Goal: Task Accomplishment & Management: Manage account settings

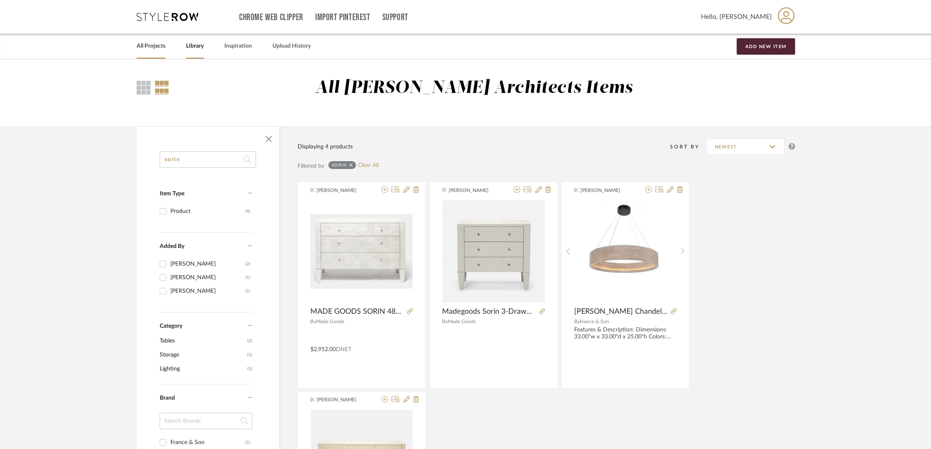
click at [148, 42] on link "All Projects" at bounding box center [151, 46] width 29 height 11
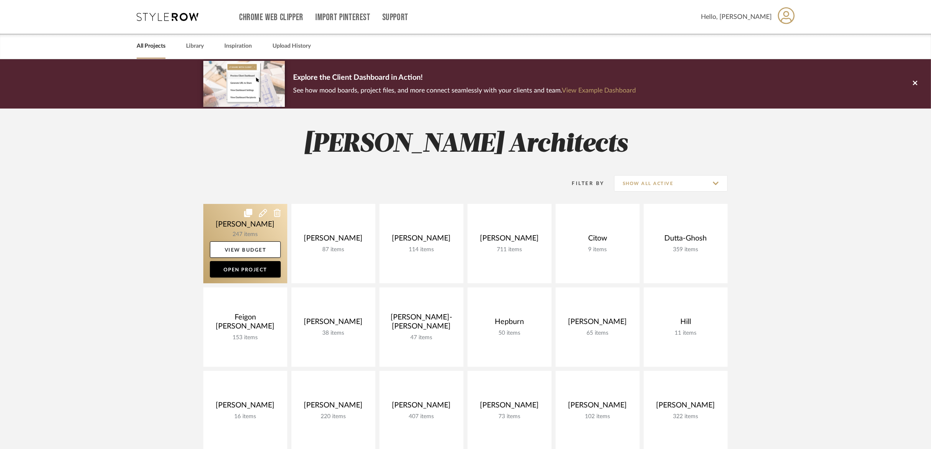
click at [221, 230] on link at bounding box center [245, 243] width 84 height 79
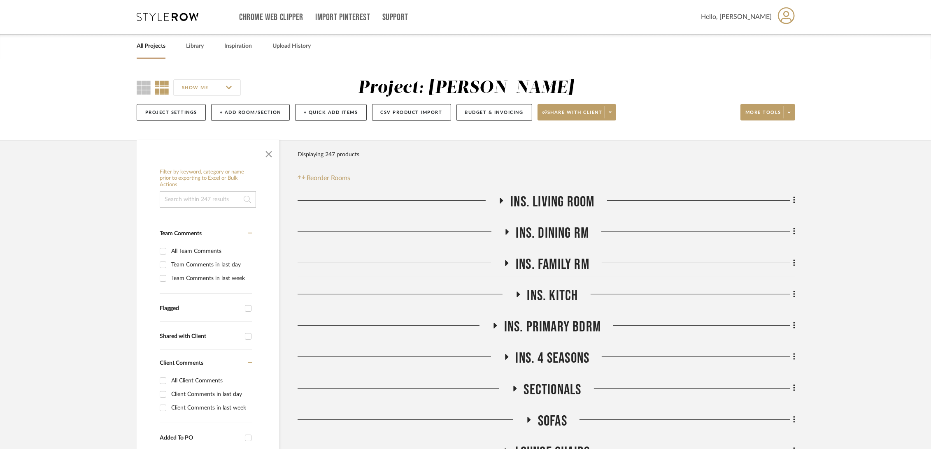
click at [794, 200] on icon at bounding box center [794, 200] width 2 height 9
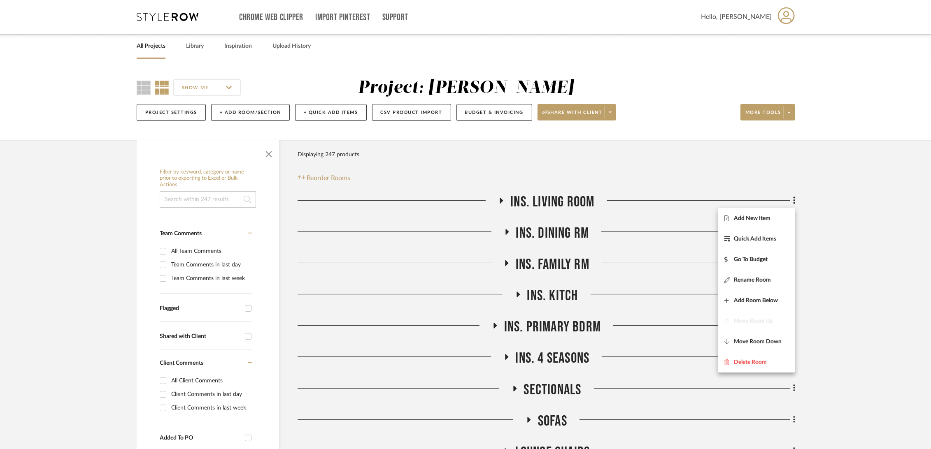
drag, startPoint x: 794, startPoint y: 200, endPoint x: 830, endPoint y: 212, distance: 38.4
click at [830, 212] on div at bounding box center [465, 224] width 931 height 449
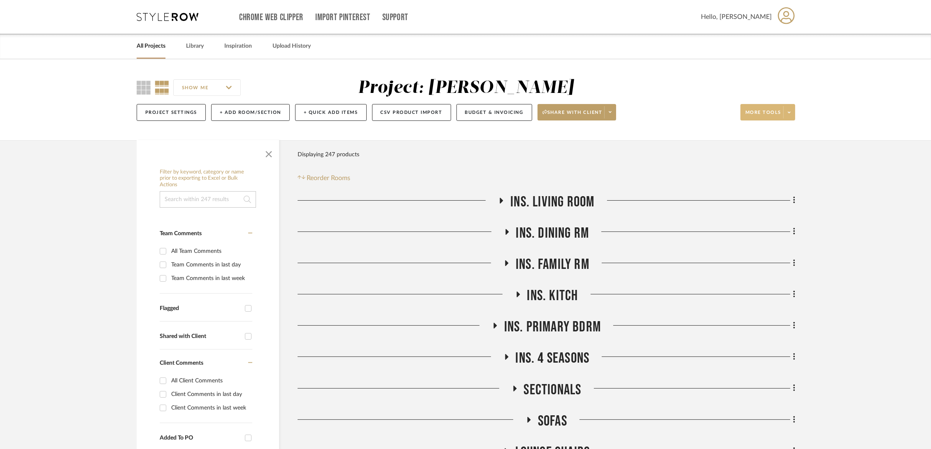
click at [770, 119] on span "More tools" at bounding box center [763, 115] width 36 height 12
click at [769, 199] on button "Bulk Actions" at bounding box center [776, 196] width 70 height 20
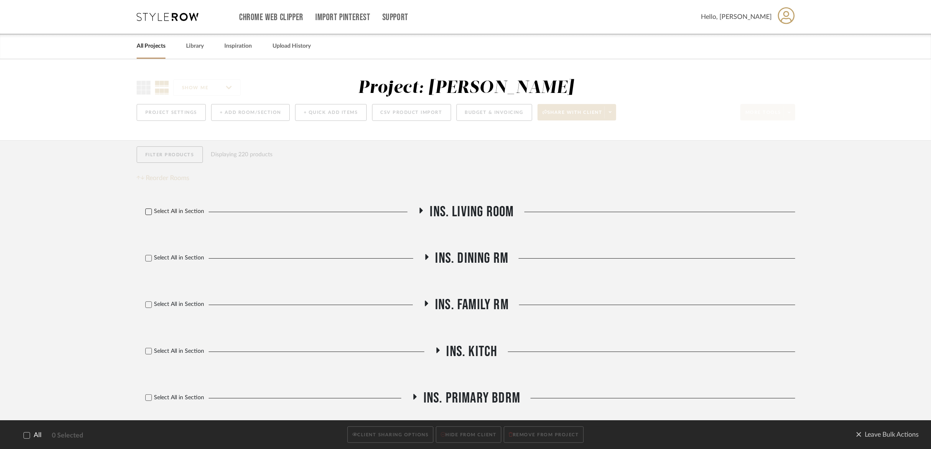
click at [149, 214] on icon at bounding box center [149, 212] width 6 height 6
click at [149, 212] on icon at bounding box center [149, 212] width 6 height 6
click at [883, 434] on span "Leave Bulk Actions" at bounding box center [887, 435] width 63 height 12
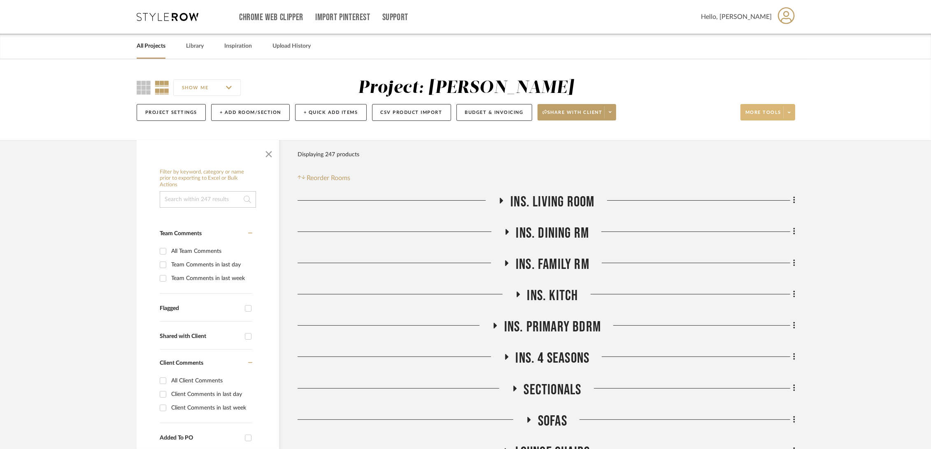
click at [752, 112] on span "More tools" at bounding box center [763, 115] width 36 height 12
click at [780, 212] on span "Export Presentation" at bounding box center [776, 215] width 53 height 7
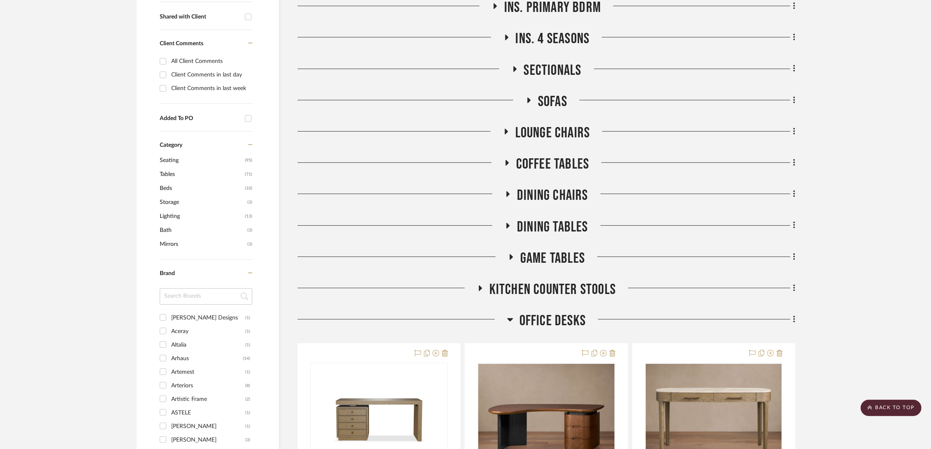
scroll to position [503, 0]
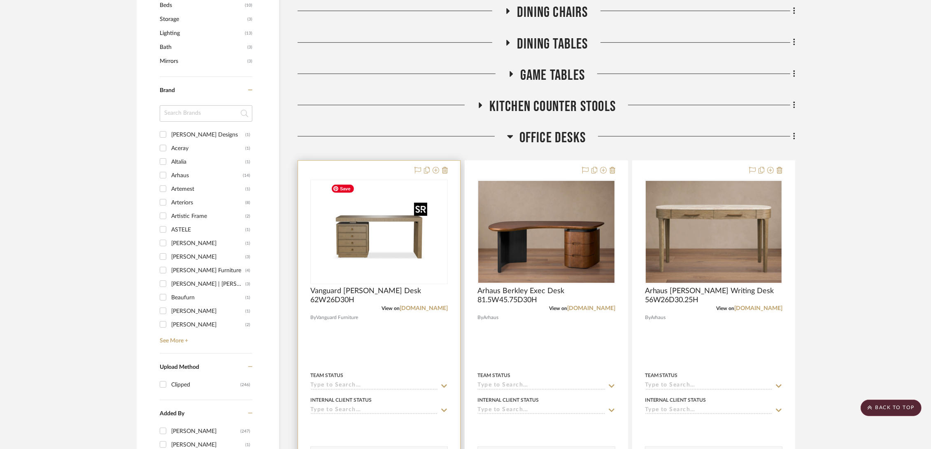
click at [0, 0] on img at bounding box center [0, 0] width 0 height 0
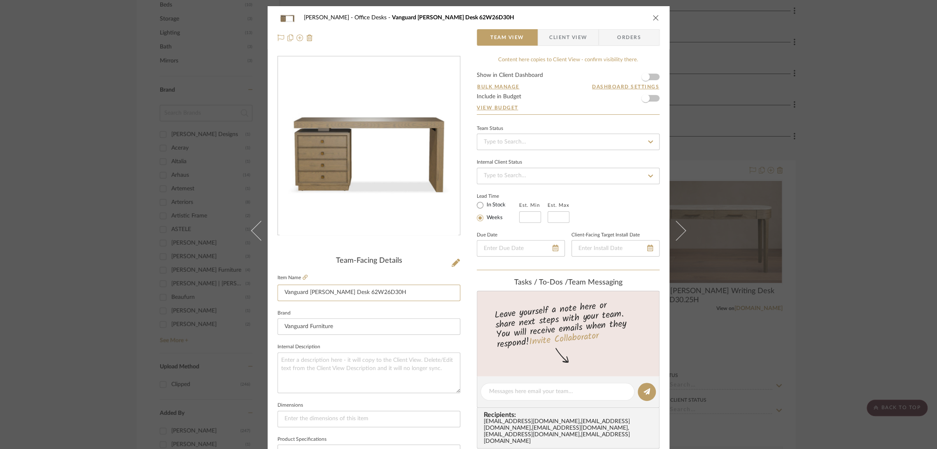
drag, startPoint x: 384, startPoint y: 290, endPoint x: 162, endPoint y: 294, distance: 221.9
click at [162, 294] on div "Boutross Office Desks Vanguard Beckett Desk 62W26D30H Team View Client View Ord…" at bounding box center [468, 224] width 937 height 449
click at [91, 88] on div "Boutross Office Desks Vanguard Beckett Desk 62W26D30H Team View Client View Ord…" at bounding box center [468, 224] width 937 height 449
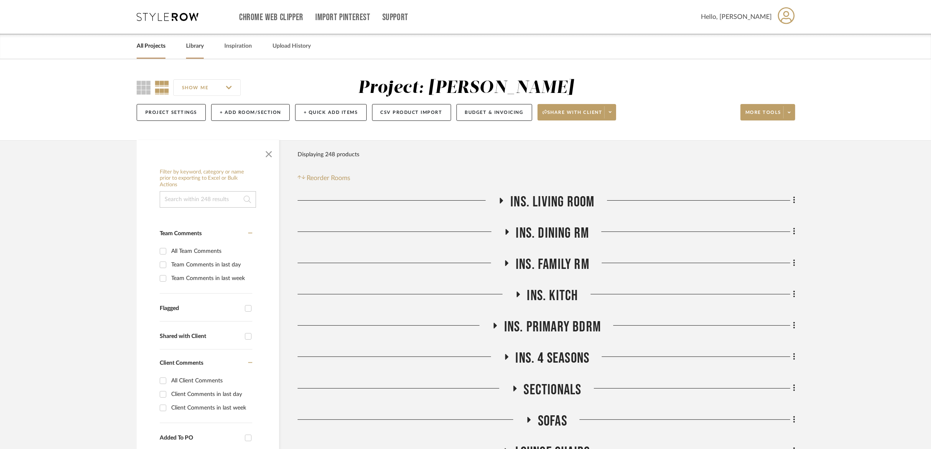
click at [203, 47] on link "Library" at bounding box center [195, 46] width 18 height 11
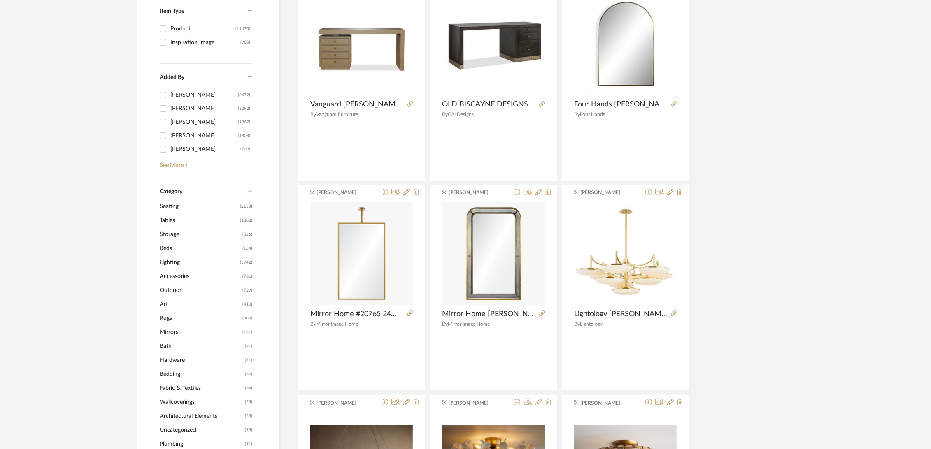
click at [171, 200] on span "Seating" at bounding box center [199, 207] width 78 height 14
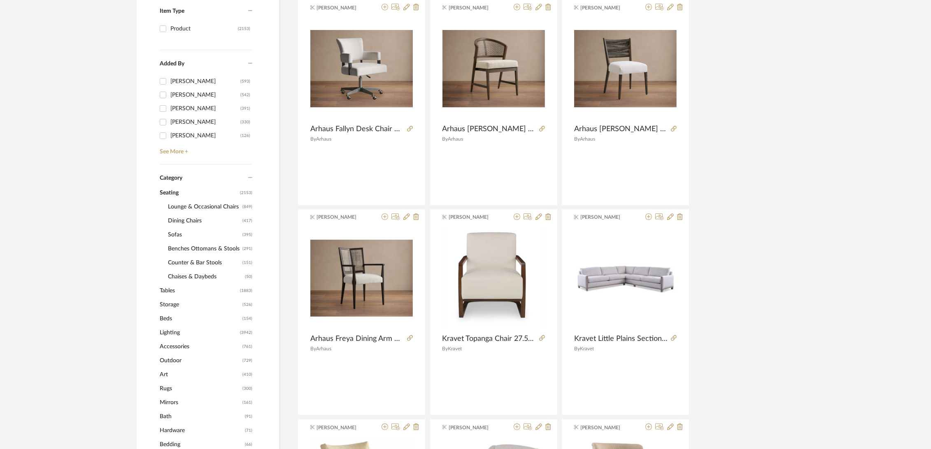
click at [190, 207] on span "Lounge & Occasional Chairs" at bounding box center [204, 207] width 72 height 14
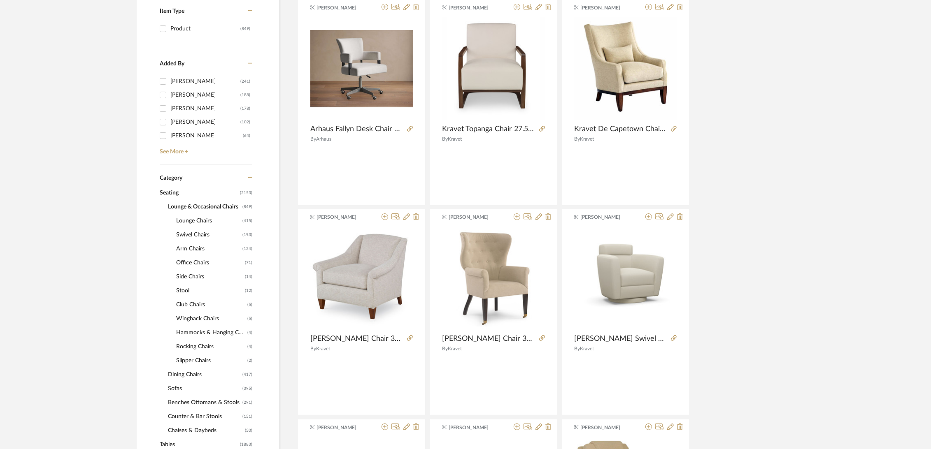
click at [182, 219] on span "Lounge Chairs" at bounding box center [208, 221] width 64 height 14
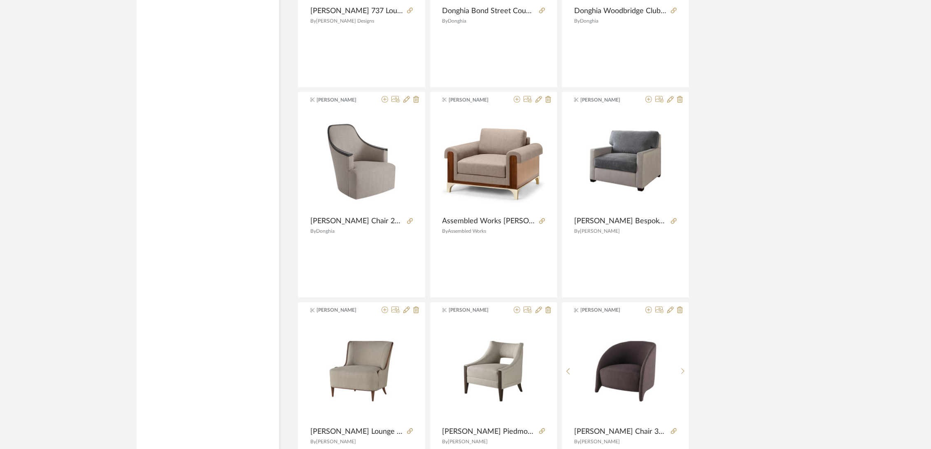
scroll to position [2344, 0]
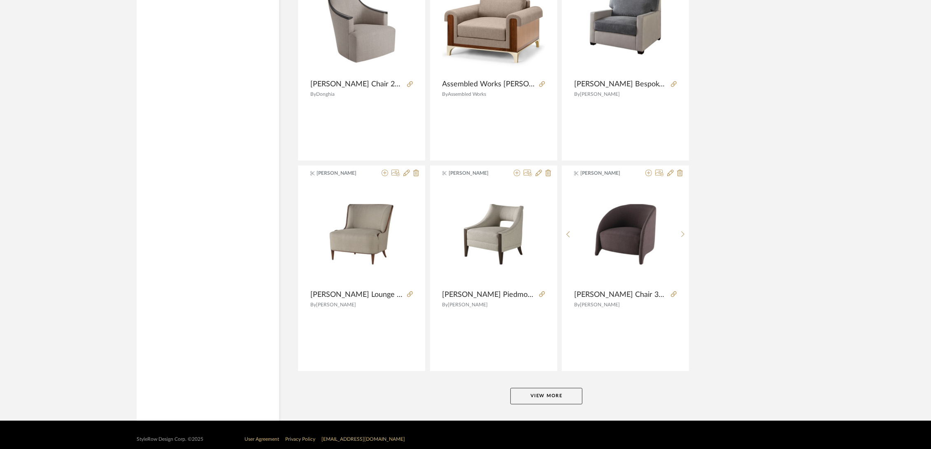
click at [548, 390] on button "View More" at bounding box center [546, 396] width 72 height 16
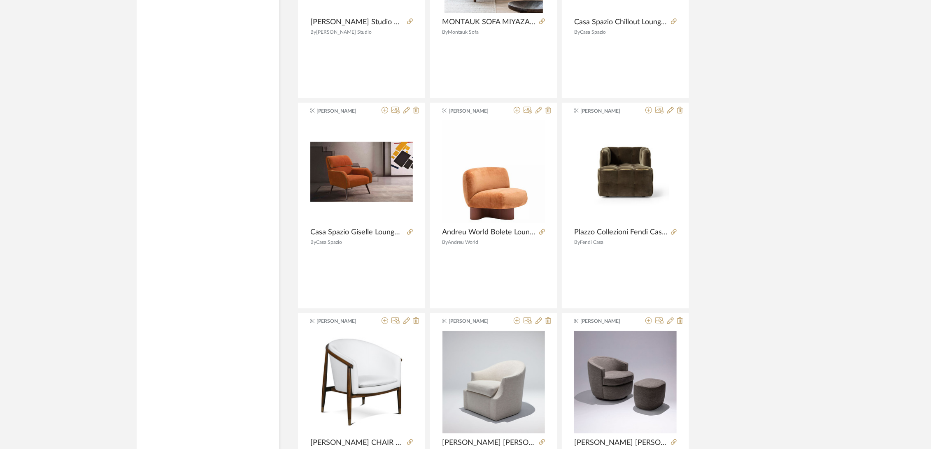
scroll to position [4860, 0]
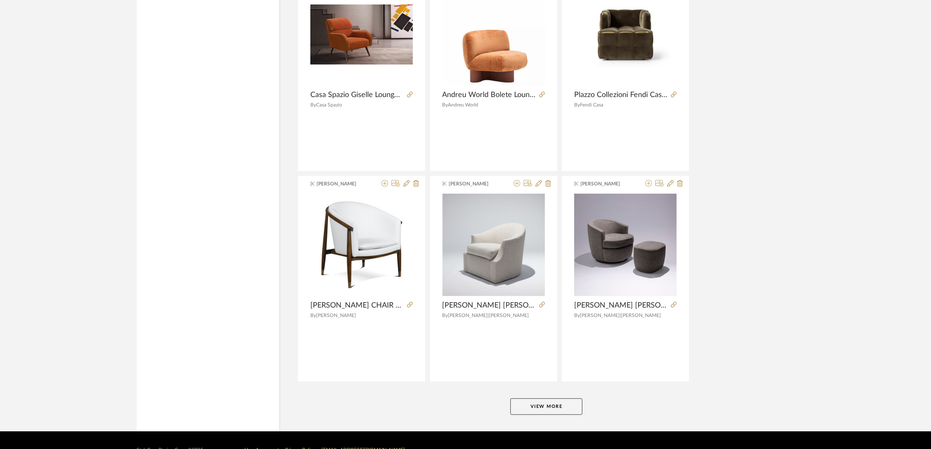
click at [543, 402] on button "View More" at bounding box center [546, 407] width 72 height 16
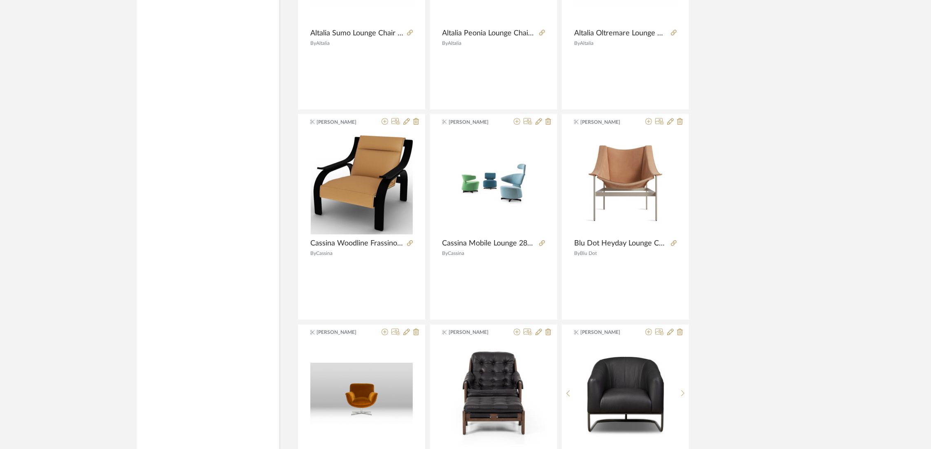
scroll to position [7403, 0]
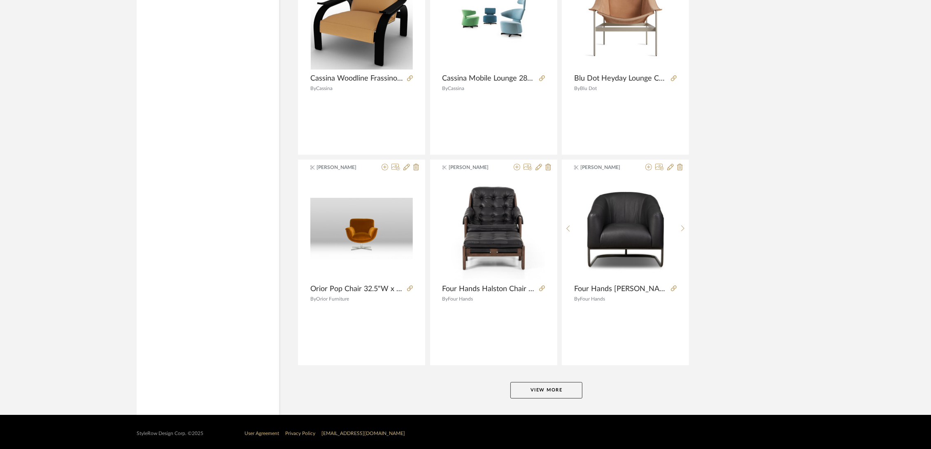
click at [544, 387] on button "View More" at bounding box center [546, 390] width 72 height 16
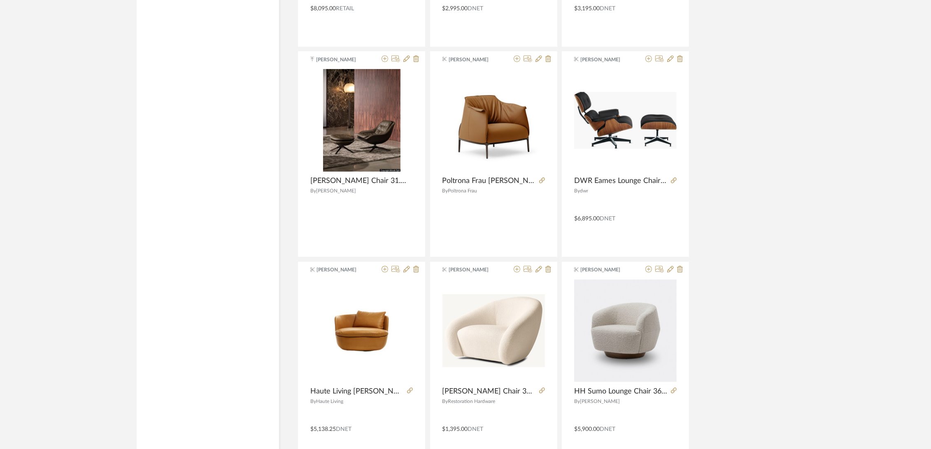
scroll to position [9928, 0]
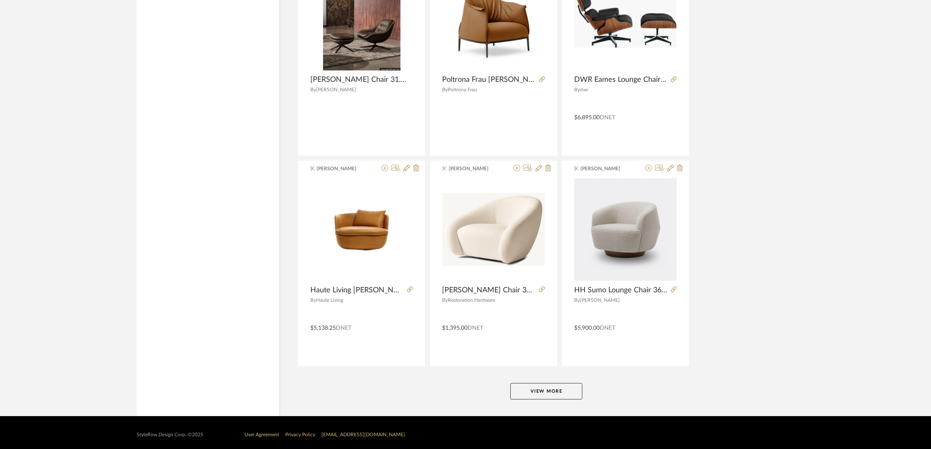
click at [547, 386] on button "View More" at bounding box center [546, 392] width 72 height 16
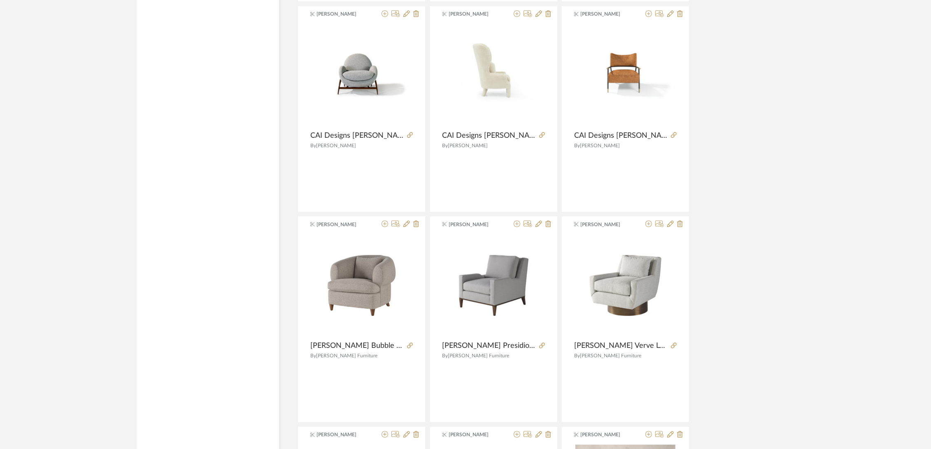
scroll to position [11300, 0]
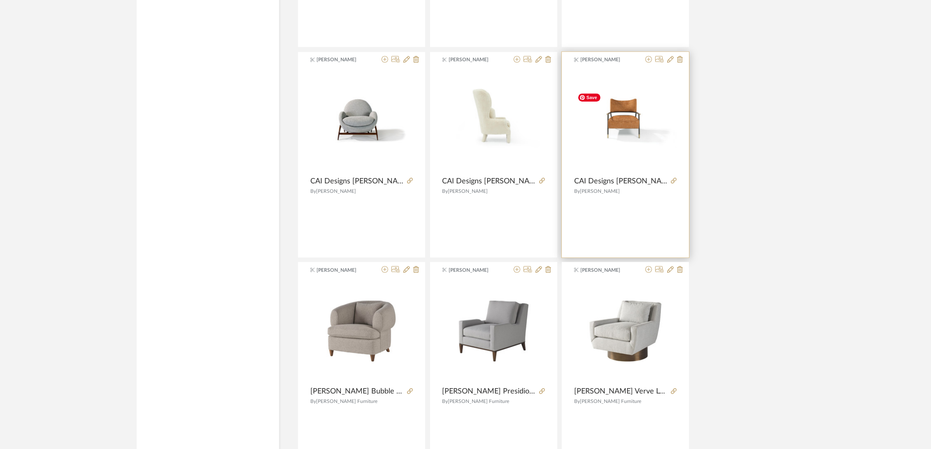
click at [616, 109] on img "0" at bounding box center [625, 120] width 102 height 54
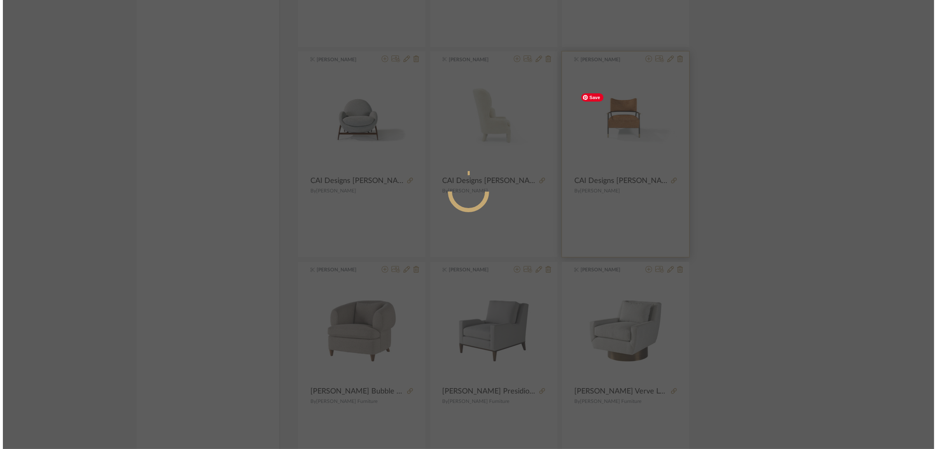
scroll to position [0, 0]
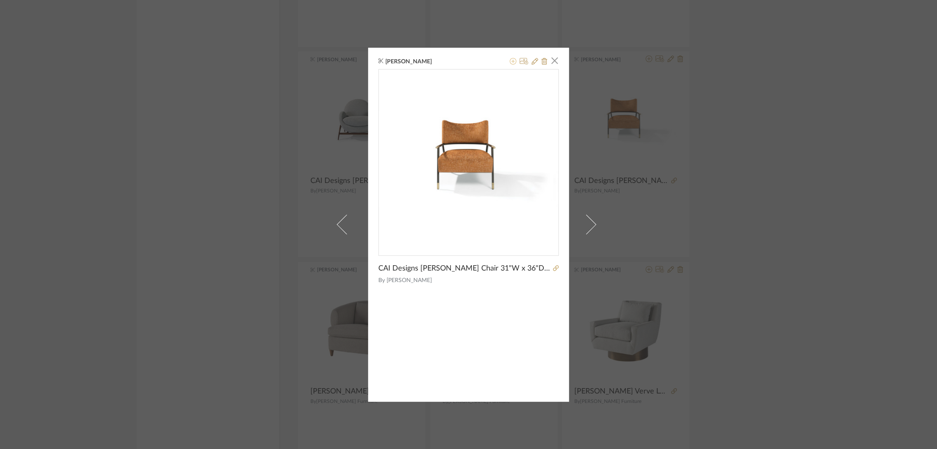
click at [510, 62] on icon at bounding box center [513, 61] width 7 height 7
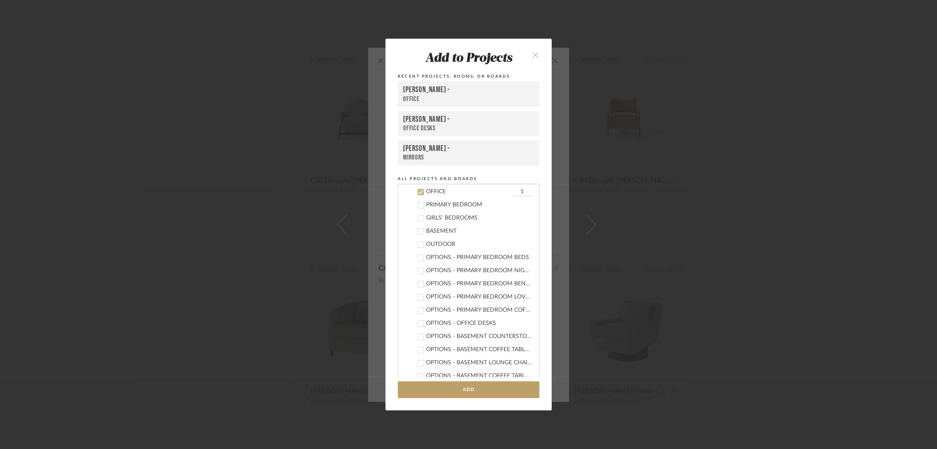
scroll to position [79, 0]
click at [435, 282] on div "OFFICE" at bounding box center [468, 283] width 84 height 7
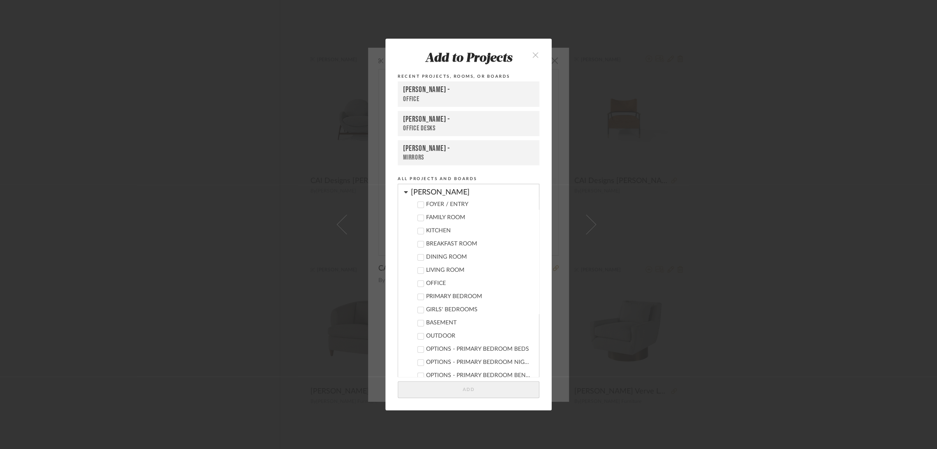
click at [411, 187] on div "[PERSON_NAME]" at bounding box center [475, 190] width 128 height 14
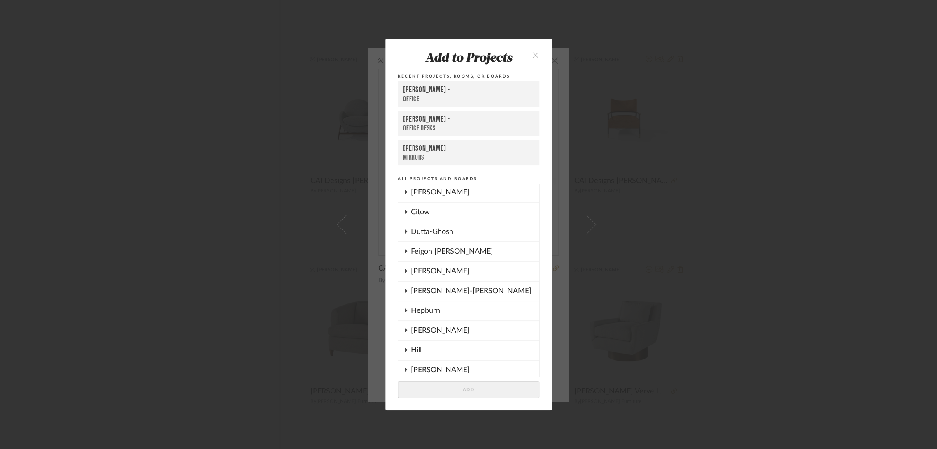
scroll to position [0, 0]
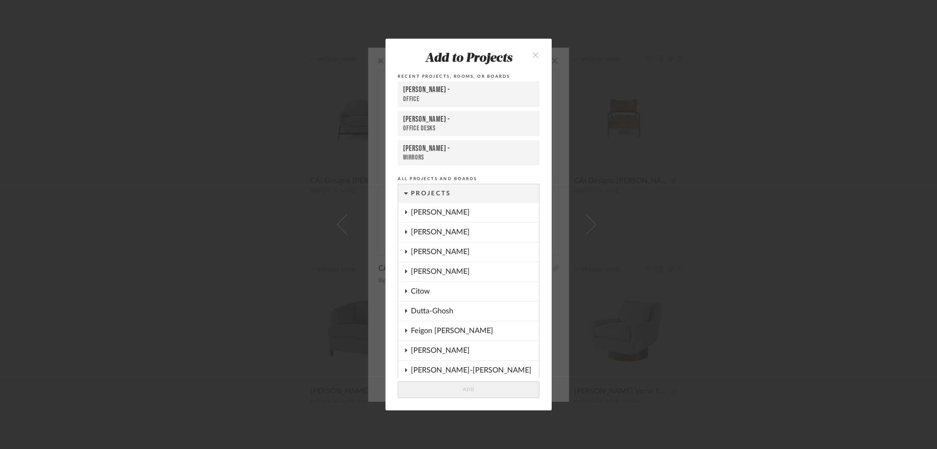
click at [447, 214] on div "[PERSON_NAME]" at bounding box center [475, 212] width 128 height 19
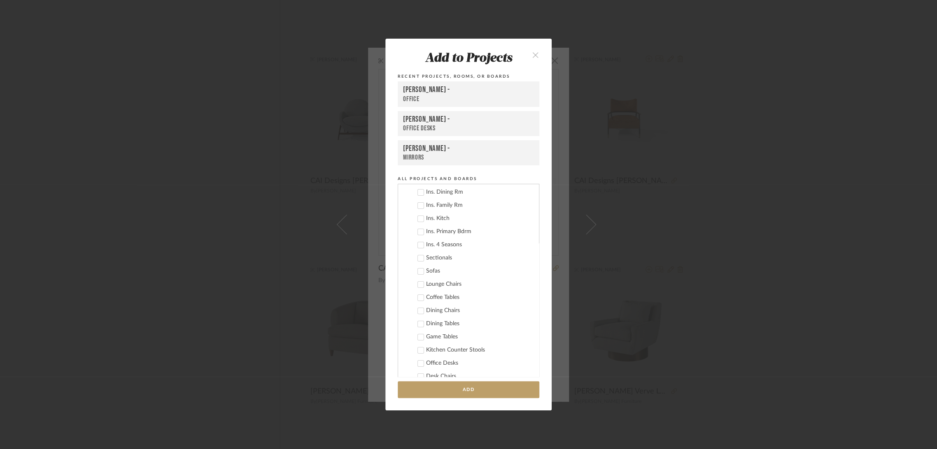
scroll to position [91, 0]
click at [451, 239] on div "Lounge Chairs" at bounding box center [479, 238] width 106 height 7
click at [476, 390] on button "Add" at bounding box center [469, 390] width 142 height 17
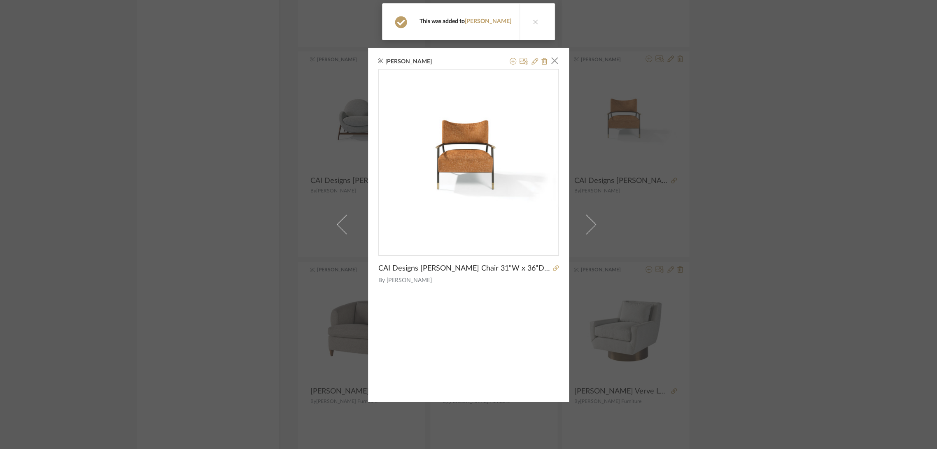
click at [522, 280] on span "Thayer Coggin" at bounding box center [472, 281] width 172 height 9
click at [553, 268] on icon at bounding box center [556, 268] width 6 height 6
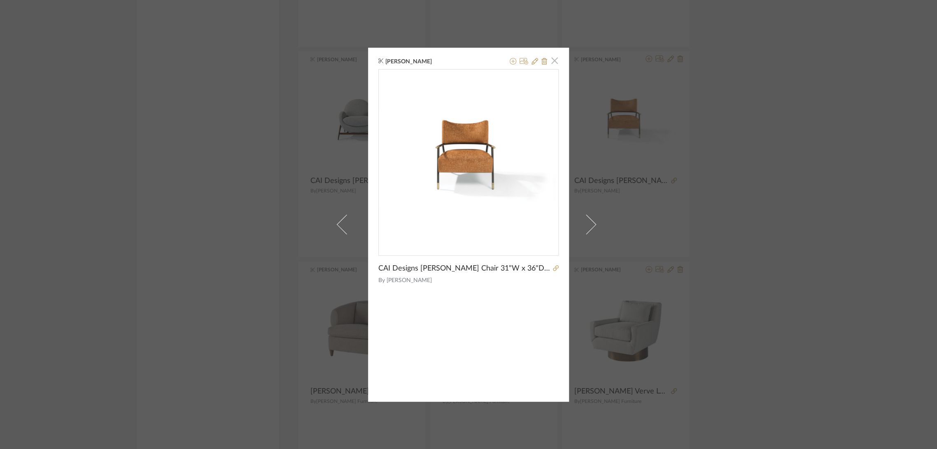
click at [550, 58] on span "button" at bounding box center [554, 61] width 16 height 16
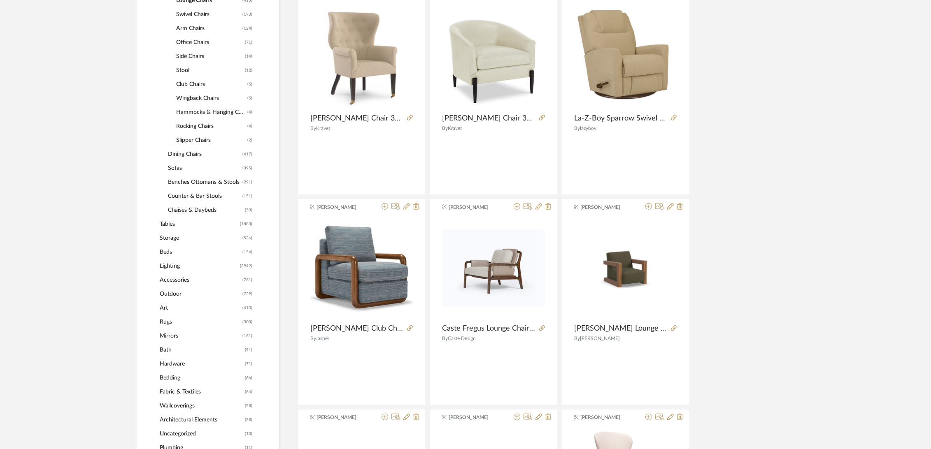
scroll to position [0, 0]
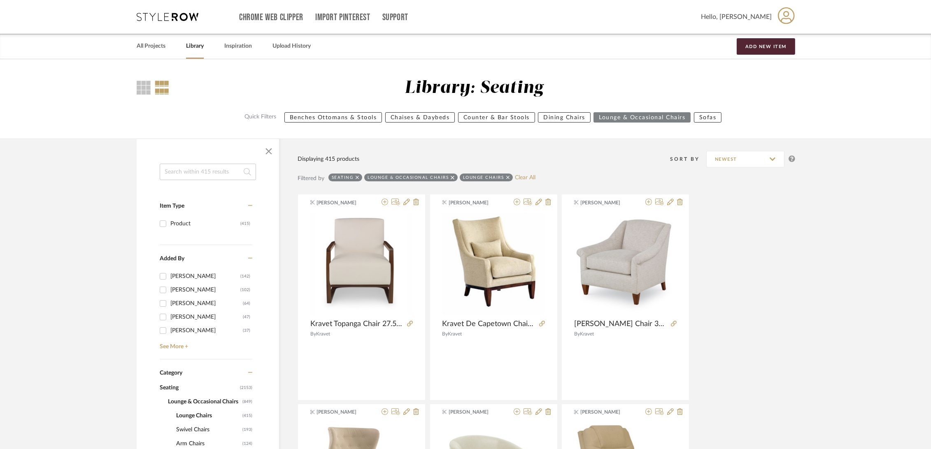
click at [196, 45] on link "Library" at bounding box center [195, 46] width 18 height 11
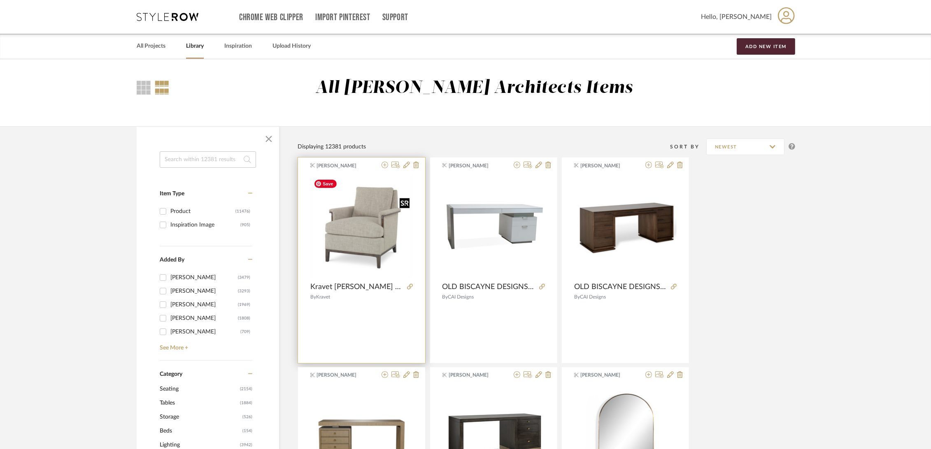
click at [378, 236] on img "0" at bounding box center [361, 227] width 102 height 102
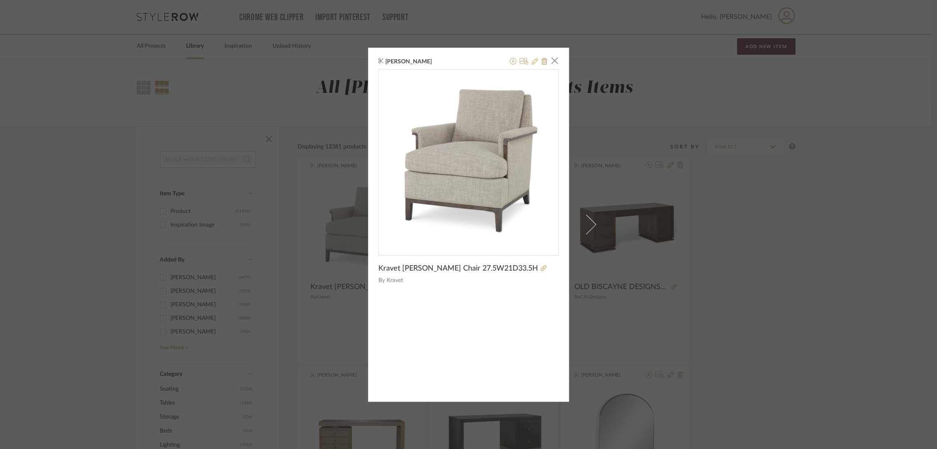
click at [531, 60] on icon at bounding box center [534, 61] width 7 height 7
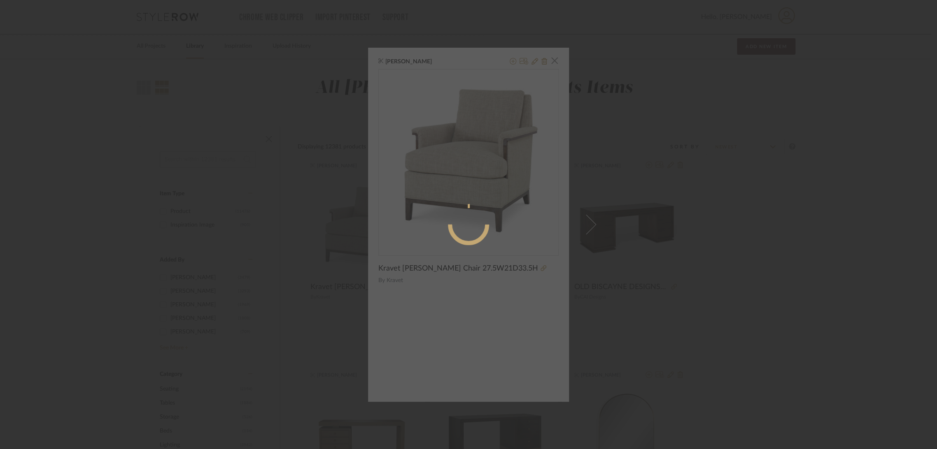
radio input "true"
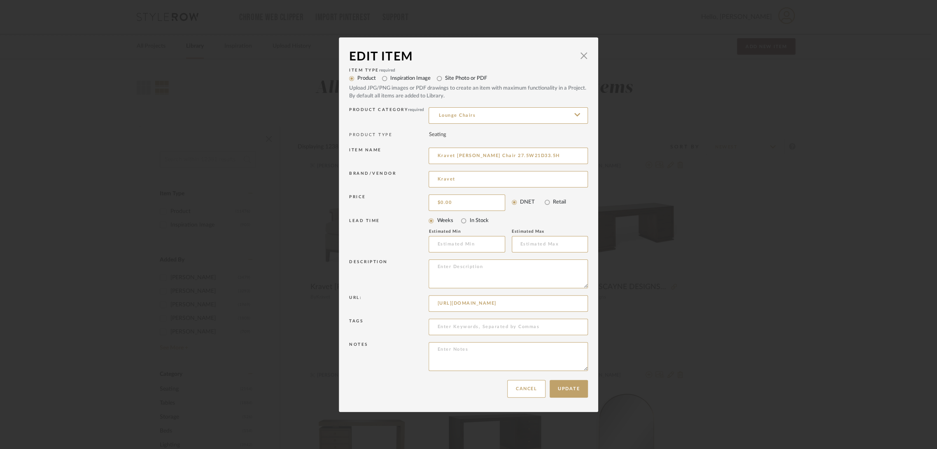
drag, startPoint x: 545, startPoint y: 156, endPoint x: 384, endPoint y: 173, distance: 161.9
click at [384, 173] on div "Item Type required Product Inspiration Image Site Photo or PDF Upload JPG/PNG i…" at bounding box center [468, 221] width 239 height 310
click at [712, 249] on div "Edit Item × Item Type required Product Inspiration Image Site Photo or PDF Uplo…" at bounding box center [468, 224] width 937 height 449
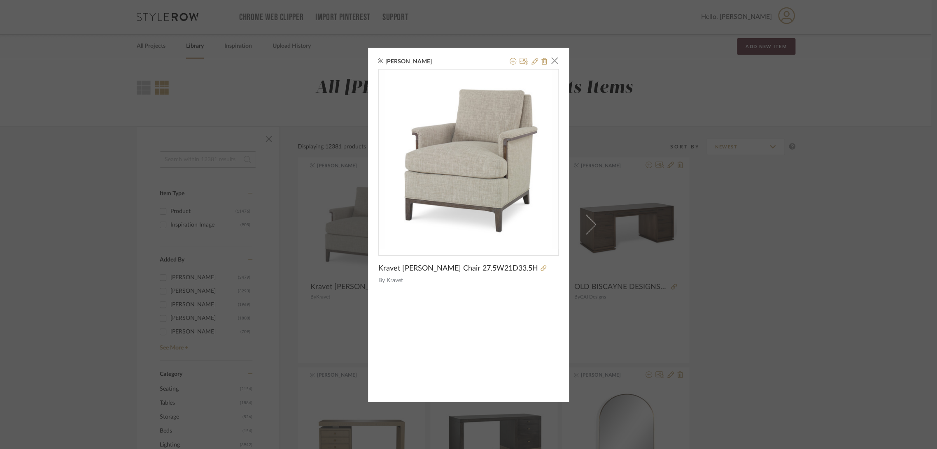
click at [558, 60] on div "Danielle Kriston × Kravet Tileston Chair 27.5W21D33.5H By Kravet" at bounding box center [468, 225] width 201 height 354
click at [552, 61] on span "button" at bounding box center [554, 61] width 16 height 16
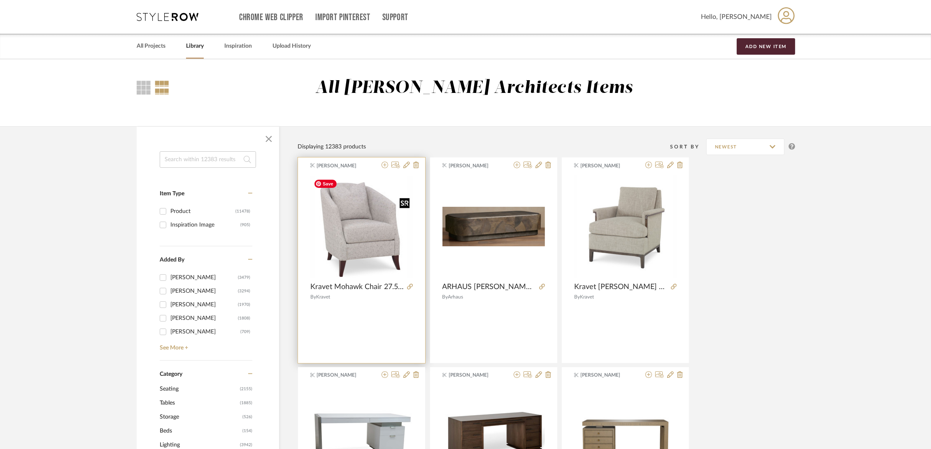
click at [0, 0] on img at bounding box center [0, 0] width 0 height 0
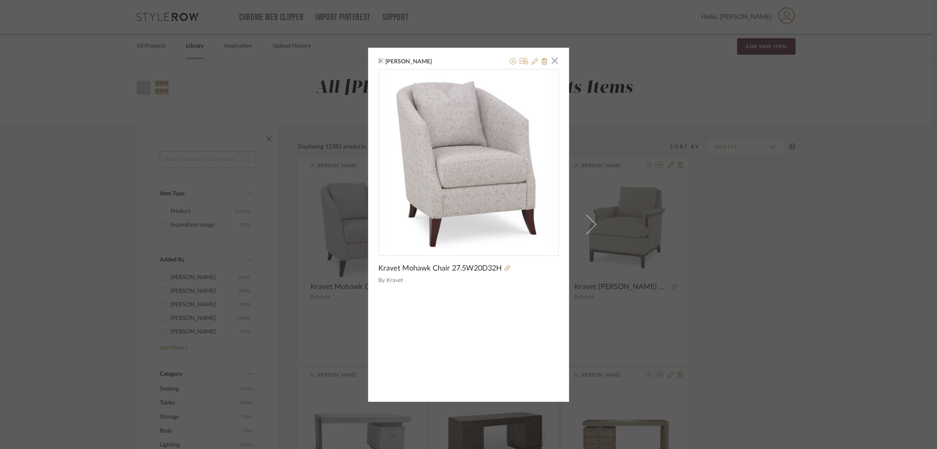
click at [532, 59] on icon at bounding box center [534, 61] width 7 height 7
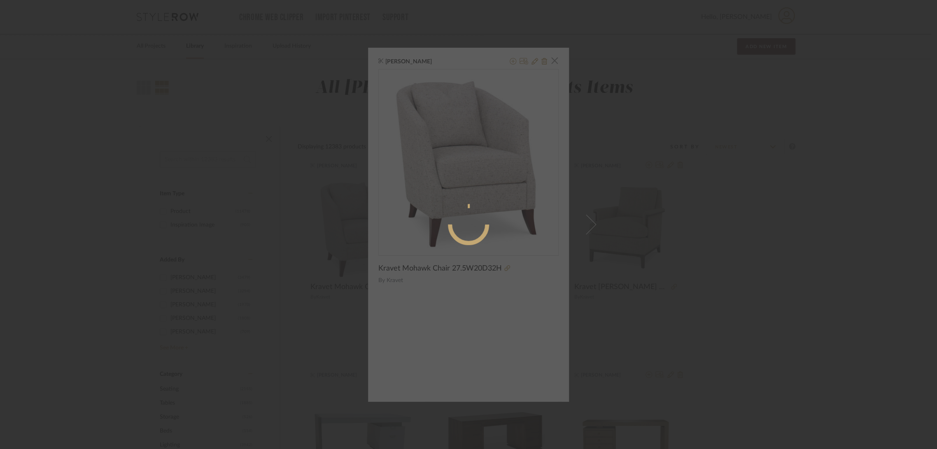
radio input "true"
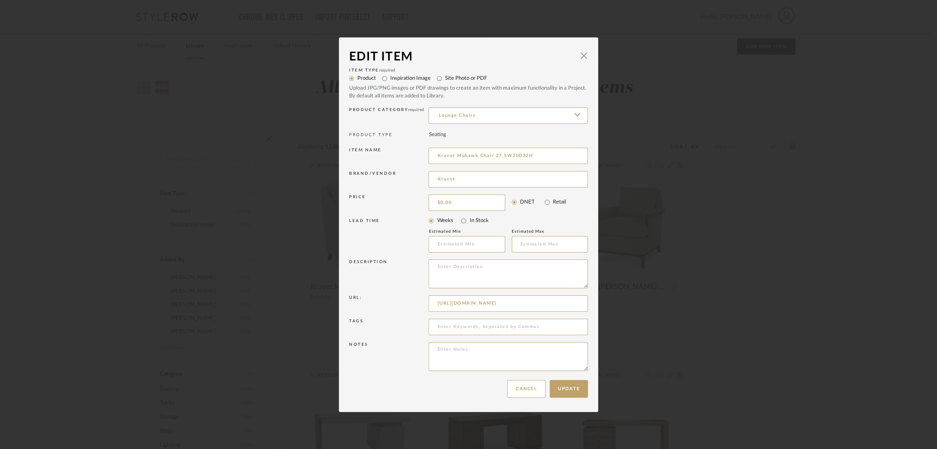
drag, startPoint x: 538, startPoint y: 161, endPoint x: 380, endPoint y: 156, distance: 158.1
click at [380, 156] on div "Item name Kravet Mohawk Chair 27.5W20D32H" at bounding box center [468, 157] width 239 height 23
click at [794, 207] on div "Edit Item × Item Type required Product Inspiration Image Site Photo or PDF Uplo…" at bounding box center [468, 224] width 937 height 449
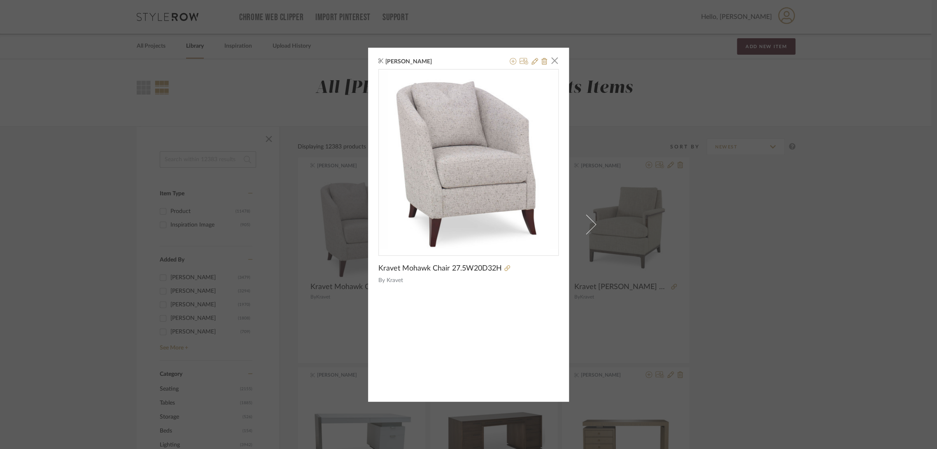
click at [753, 203] on div "Danielle Kriston × Kravet Mohawk Chair 27.5W20D32H By Kravet" at bounding box center [468, 224] width 937 height 449
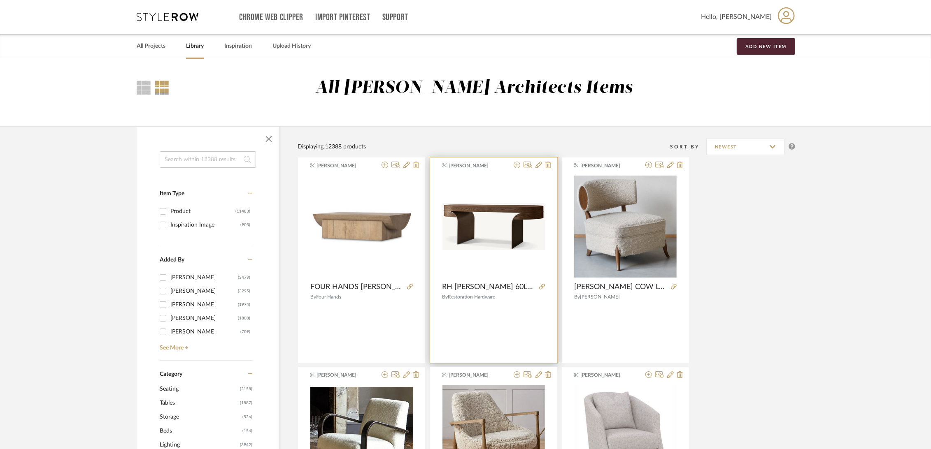
click at [0, 0] on img at bounding box center [0, 0] width 0 height 0
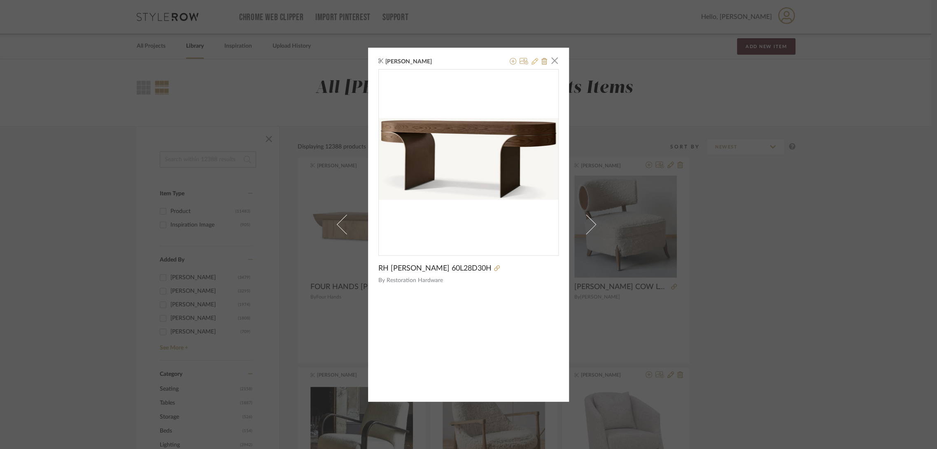
click at [532, 62] on icon at bounding box center [534, 61] width 7 height 7
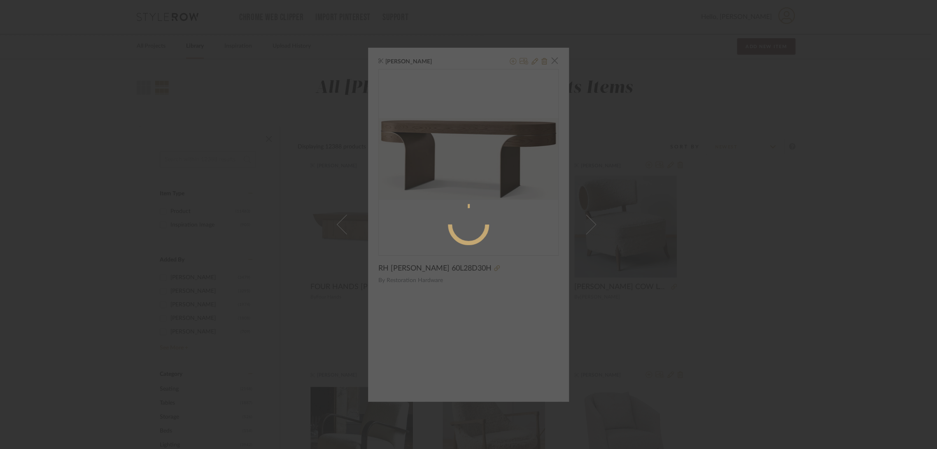
radio input "true"
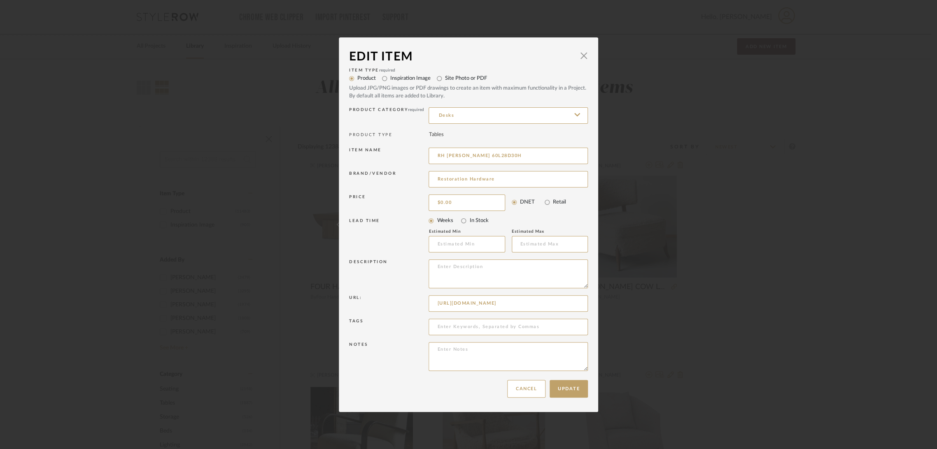
drag, startPoint x: 521, startPoint y: 153, endPoint x: 405, endPoint y: 160, distance: 116.7
click at [405, 160] on div "Item name RH Elodi Desk 60L28D30H" at bounding box center [468, 157] width 239 height 23
click at [527, 389] on button "Cancel" at bounding box center [526, 389] width 38 height 18
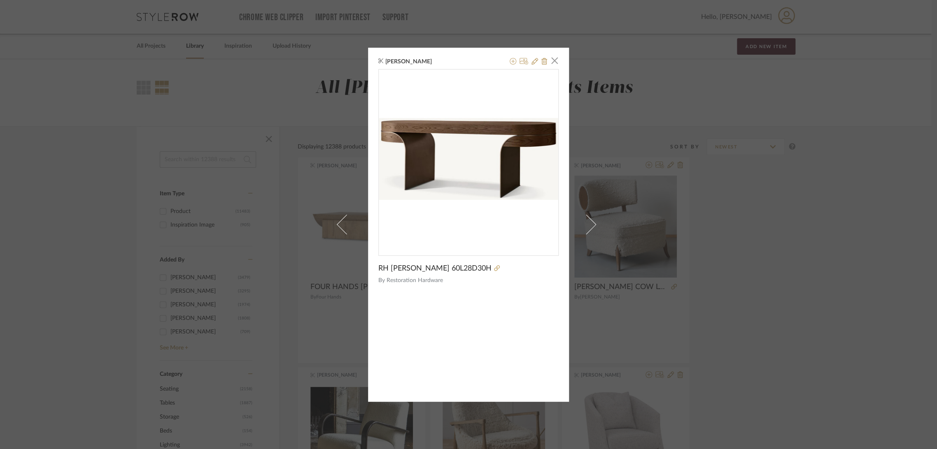
click at [803, 220] on div "Danielle Kriston × RH Elodi Desk 60L28D30H By Restoration Hardware" at bounding box center [468, 224] width 937 height 449
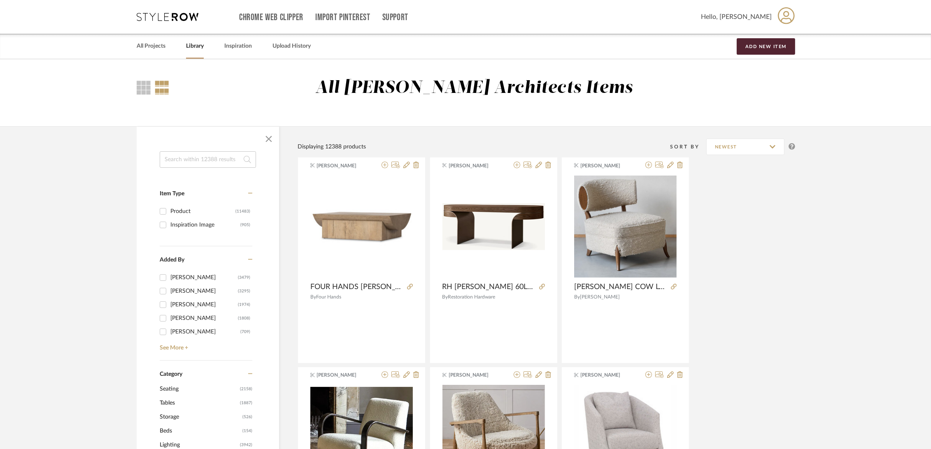
drag, startPoint x: 728, startPoint y: 265, endPoint x: 716, endPoint y: 252, distance: 17.2
click at [161, 45] on link "All Projects" at bounding box center [151, 46] width 29 height 11
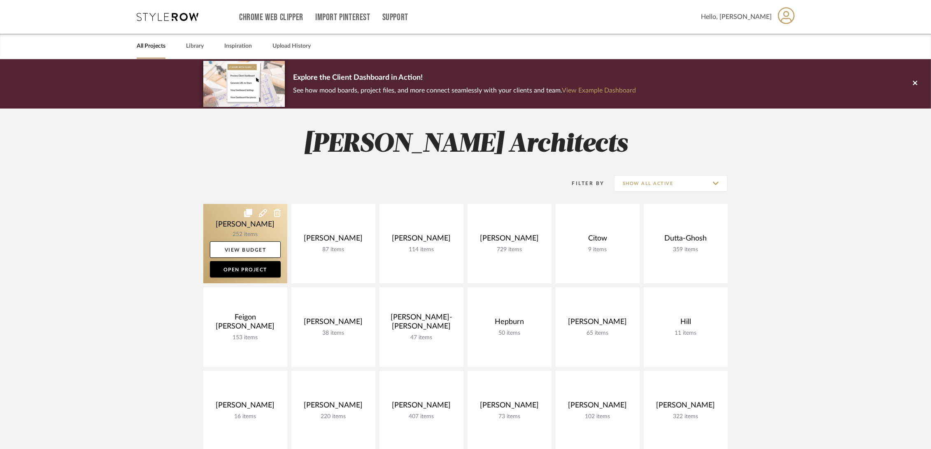
click at [232, 223] on link at bounding box center [245, 243] width 84 height 79
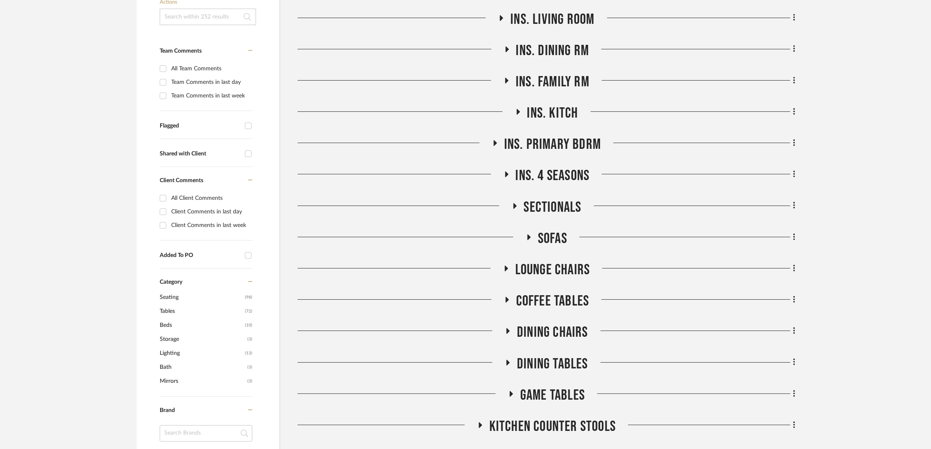
scroll to position [274, 0]
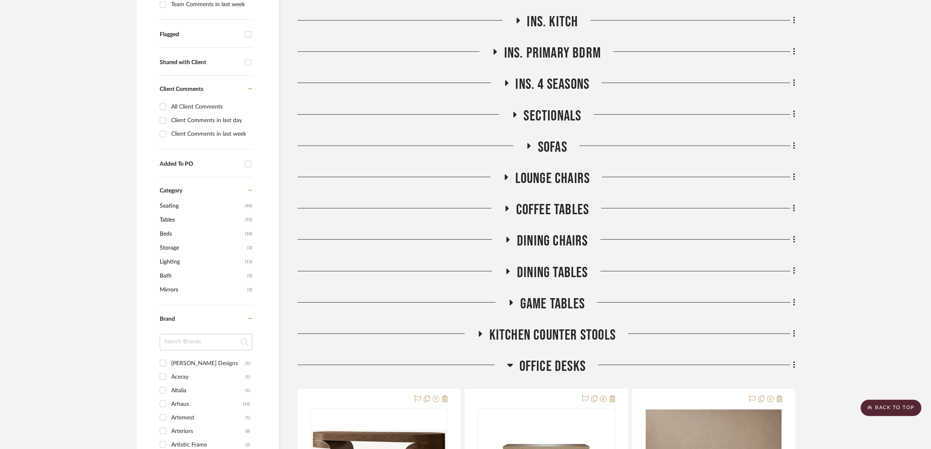
click at [550, 272] on span "Dining Tables" at bounding box center [552, 273] width 71 height 18
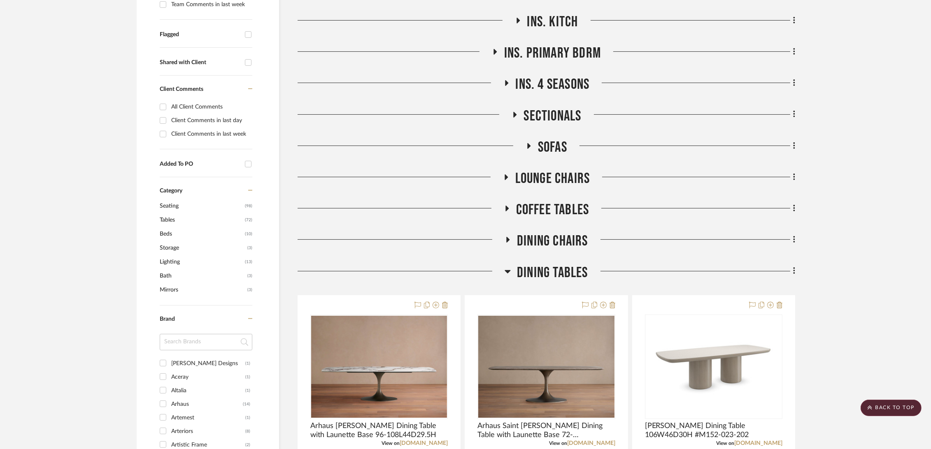
click at [550, 272] on span "Dining Tables" at bounding box center [552, 273] width 71 height 18
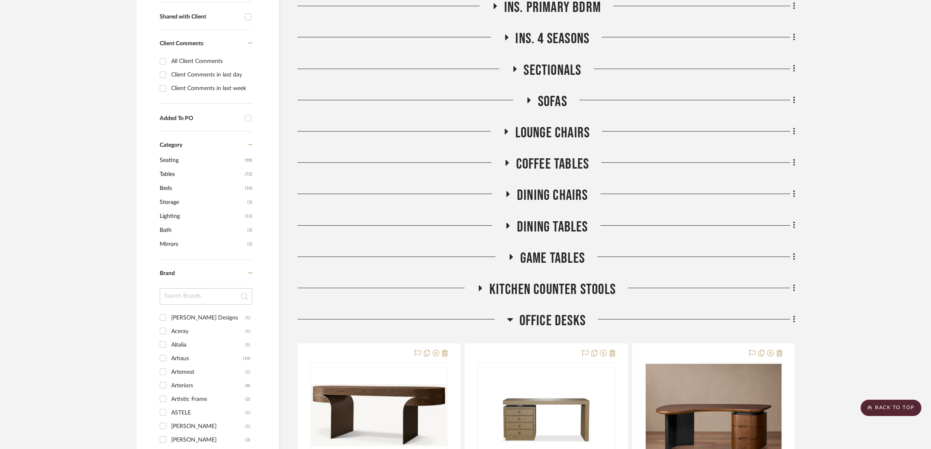
scroll to position [365, 0]
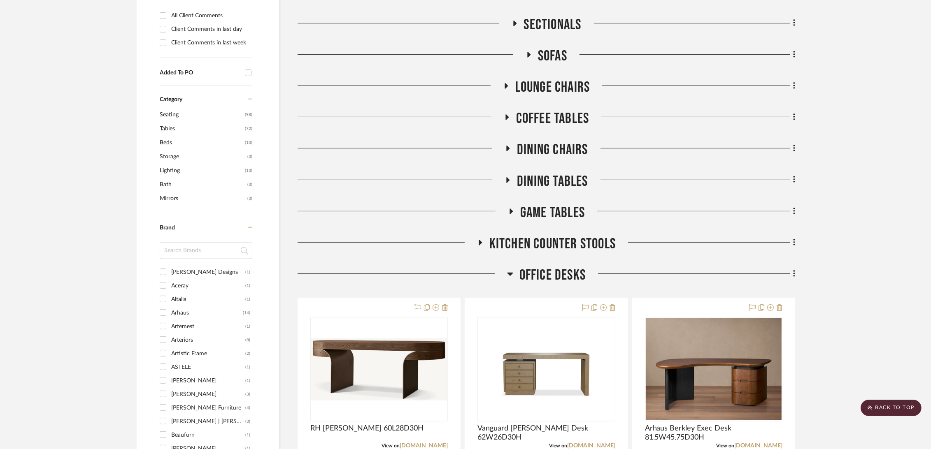
click at [551, 275] on span "Office Desks" at bounding box center [552, 276] width 66 height 18
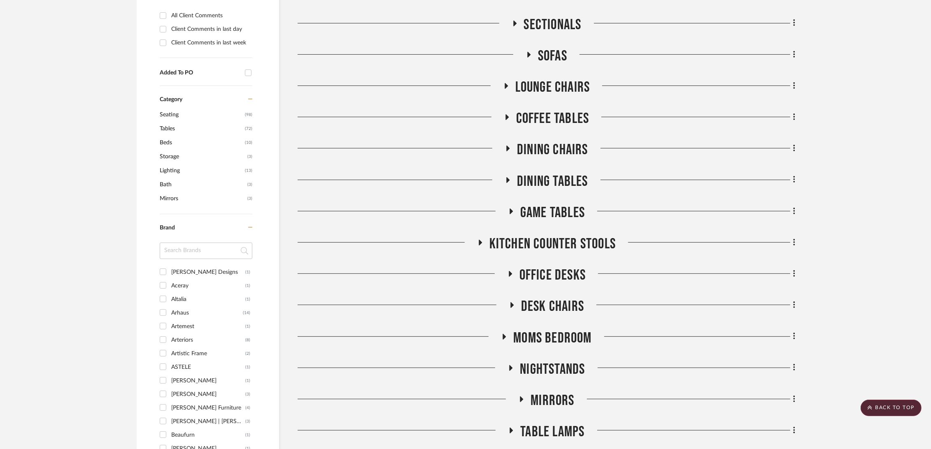
click at [545, 310] on span "Desk Chairs" at bounding box center [552, 307] width 63 height 18
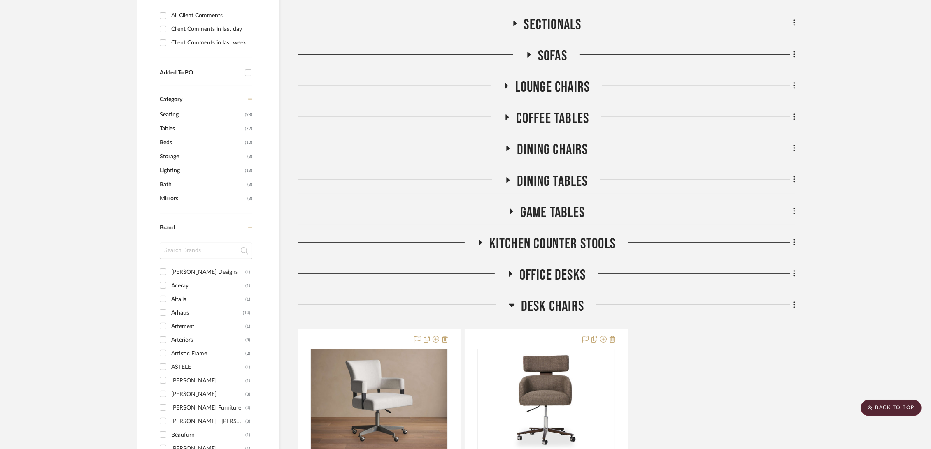
click at [547, 304] on span "Desk Chairs" at bounding box center [552, 307] width 63 height 18
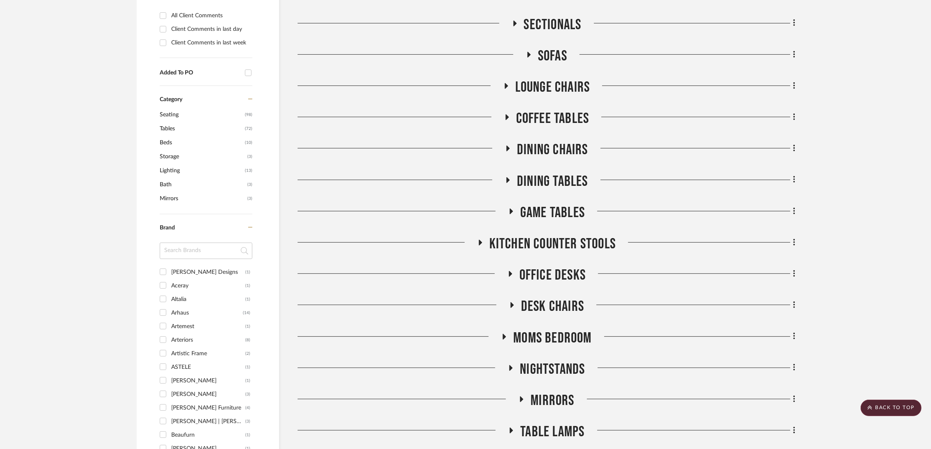
click at [553, 148] on span "Dining Chairs" at bounding box center [552, 150] width 71 height 18
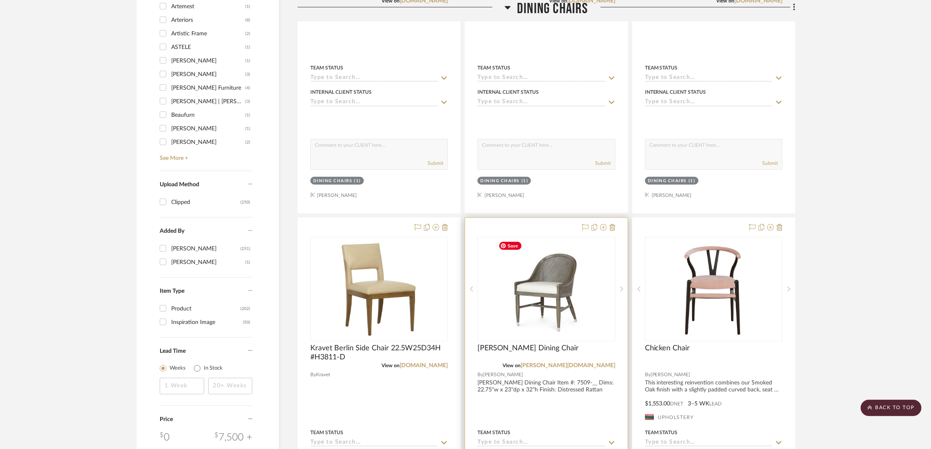
scroll to position [731, 0]
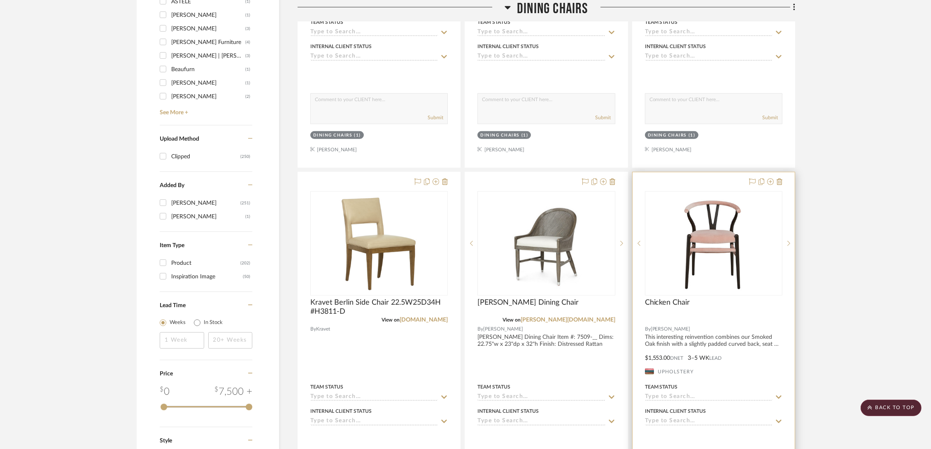
click at [736, 338] on div at bounding box center [714, 352] width 162 height 360
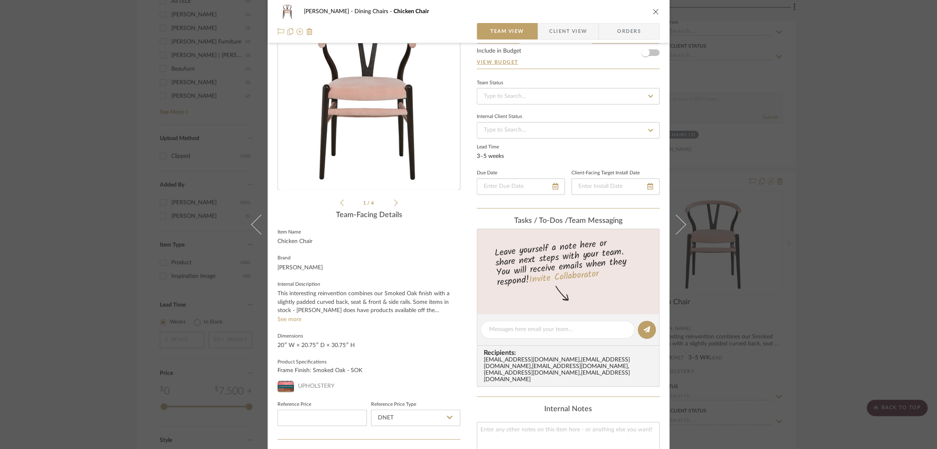
scroll to position [91, 0]
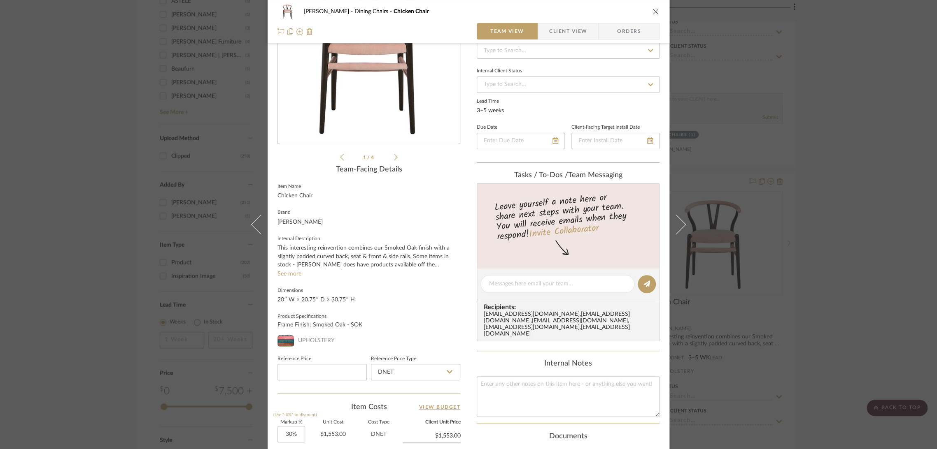
drag, startPoint x: 353, startPoint y: 299, endPoint x: 274, endPoint y: 294, distance: 79.6
click at [274, 294] on div "Boutross Dining Chairs Chicken Chair Team View Client View Orders Chicken Chair…" at bounding box center [469, 271] width 402 height 712
copy fieldset "Dimensions 20″ W × 20.75″ D × 30.75″ H"
click at [851, 107] on div "Boutross Dining Chairs Chicken Chair Team View Client View Orders Chicken Chair…" at bounding box center [468, 224] width 937 height 449
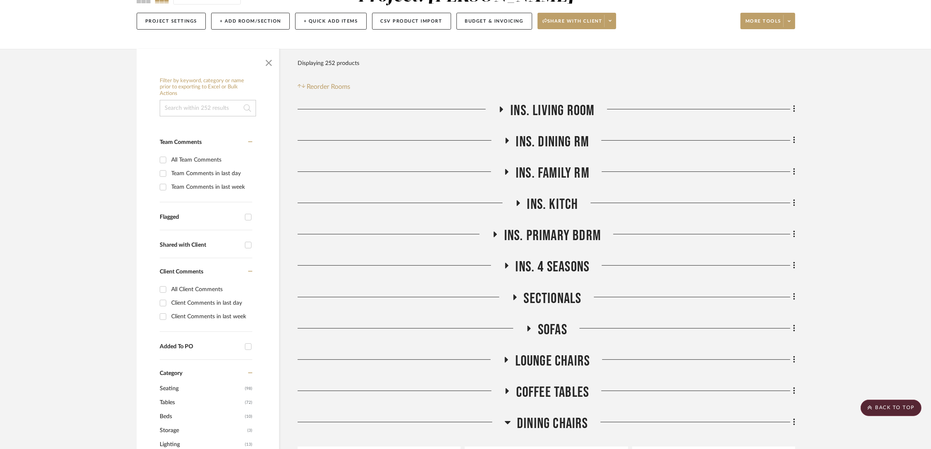
scroll to position [0, 0]
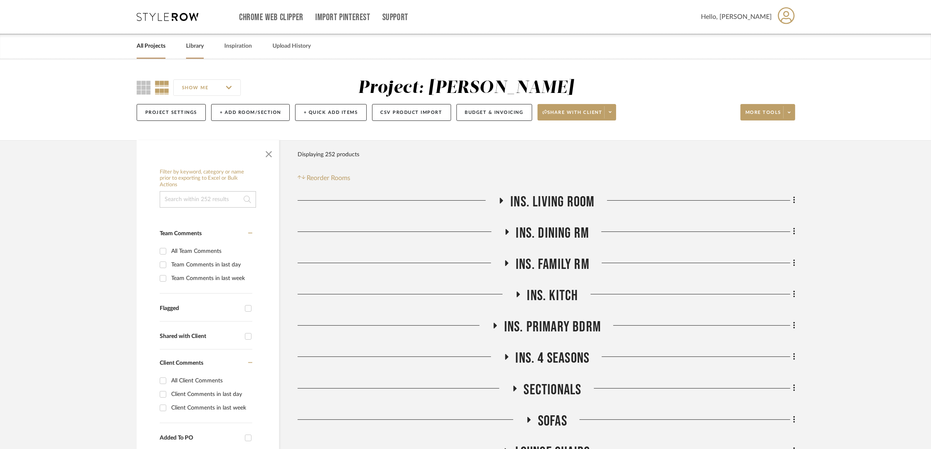
click at [204, 44] on link "Library" at bounding box center [195, 46] width 18 height 11
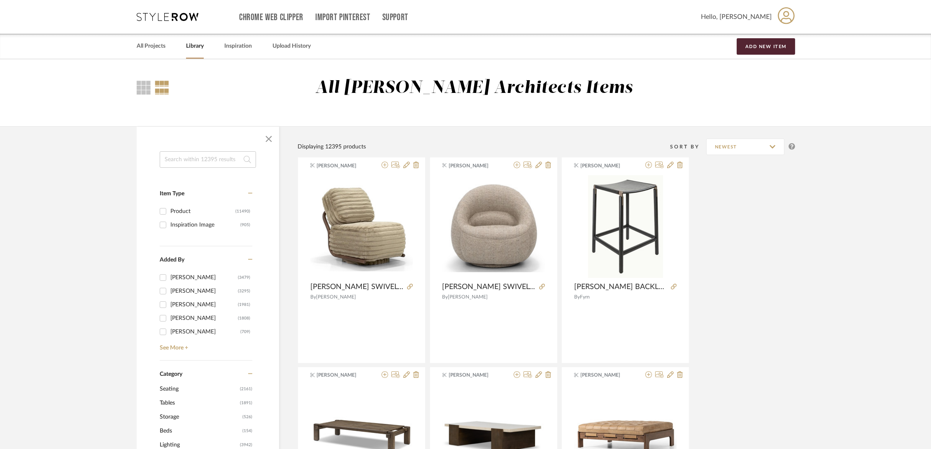
click at [186, 156] on input at bounding box center [208, 159] width 96 height 16
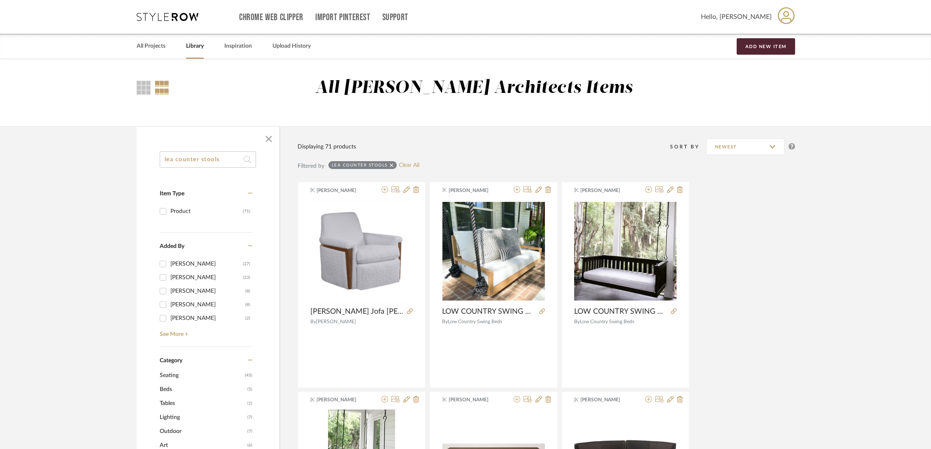
click at [170, 160] on input "lea counter stools" at bounding box center [208, 159] width 96 height 16
click at [174, 157] on input "lena counter stools" at bounding box center [208, 159] width 96 height 16
click at [168, 158] on input "lea counter stools" at bounding box center [208, 159] width 96 height 16
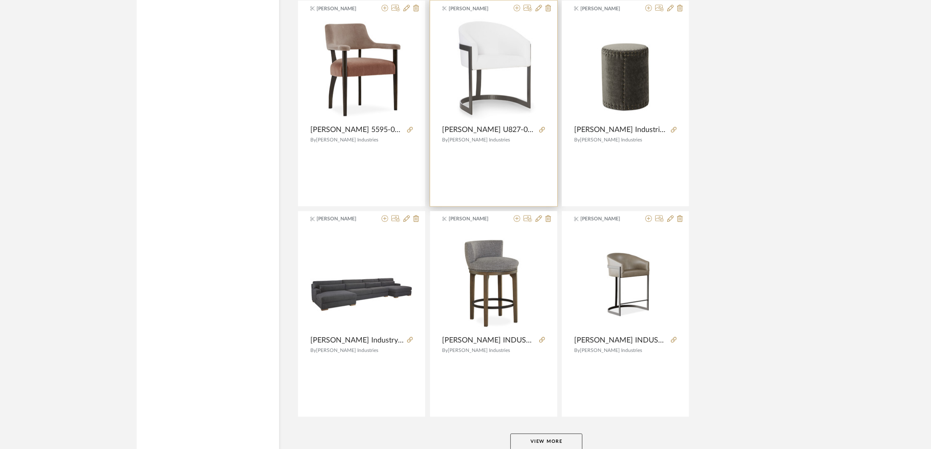
scroll to position [2340, 0]
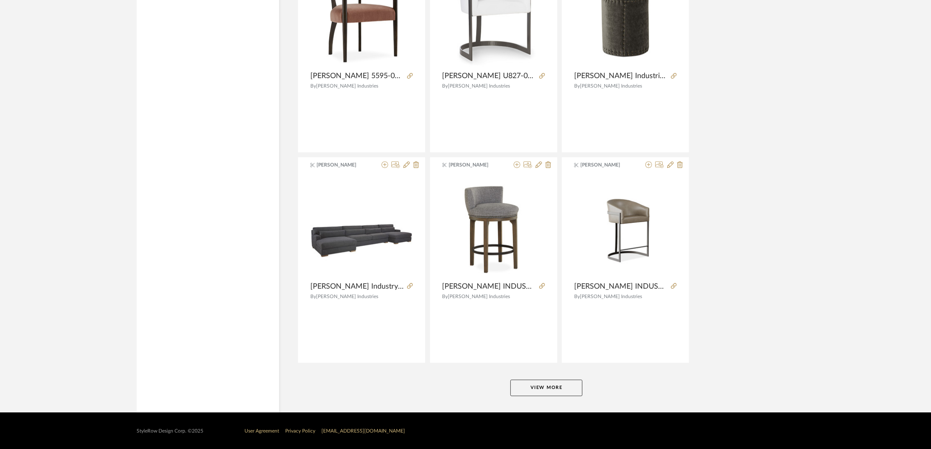
type input "[PERSON_NAME] [PERSON_NAME] counter stools"
click at [547, 386] on button "View More" at bounding box center [546, 388] width 72 height 16
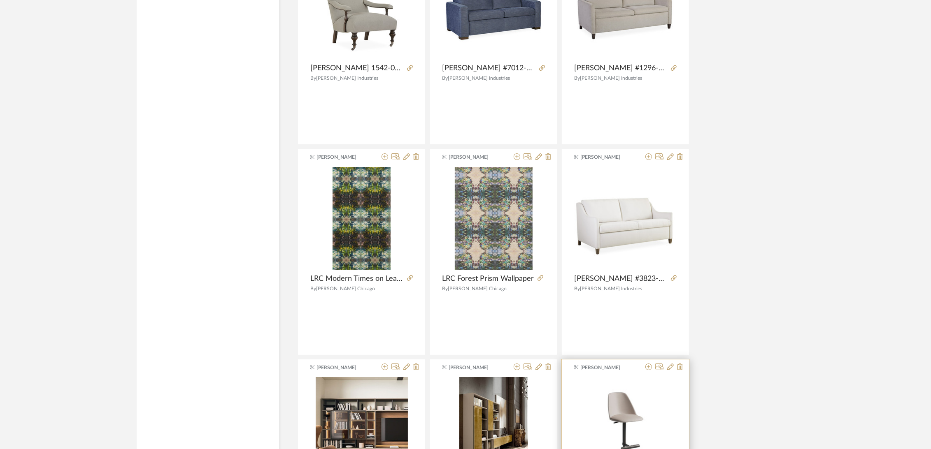
scroll to position [4261, 0]
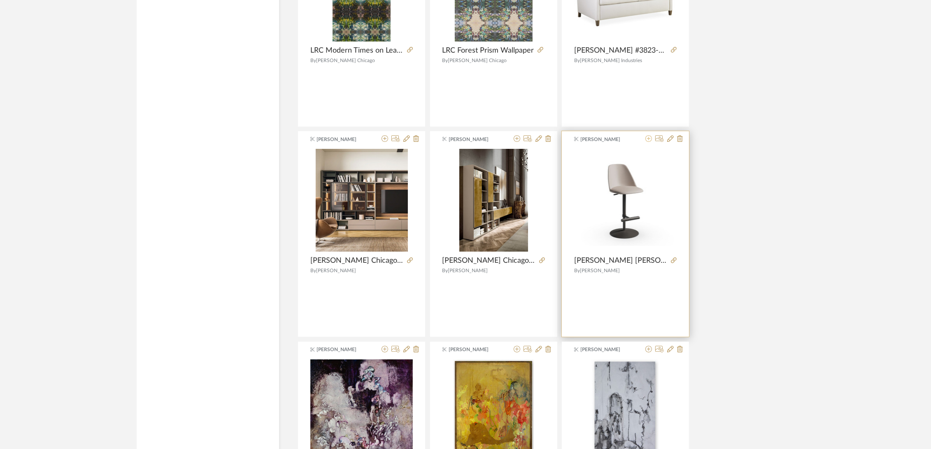
click at [650, 137] on icon at bounding box center [648, 138] width 7 height 7
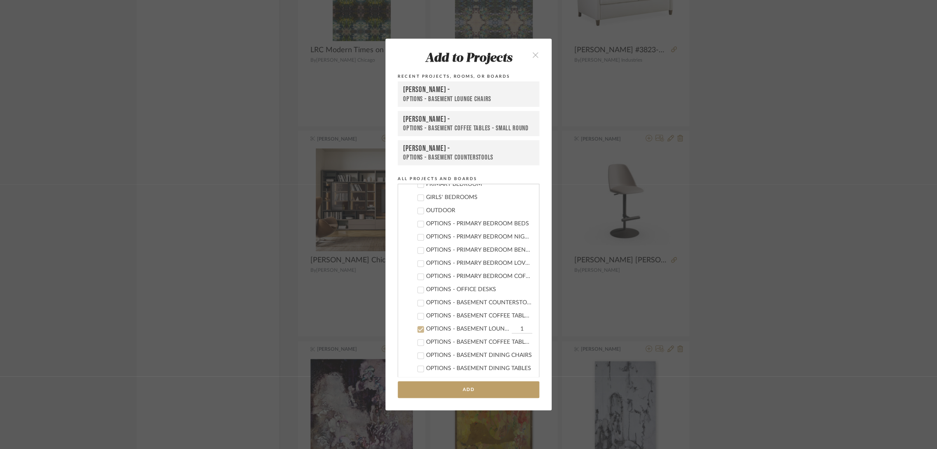
scroll to position [264, 0]
click at [418, 255] on icon at bounding box center [421, 258] width 6 height 6
click at [418, 281] on icon at bounding box center [421, 284] width 6 height 6
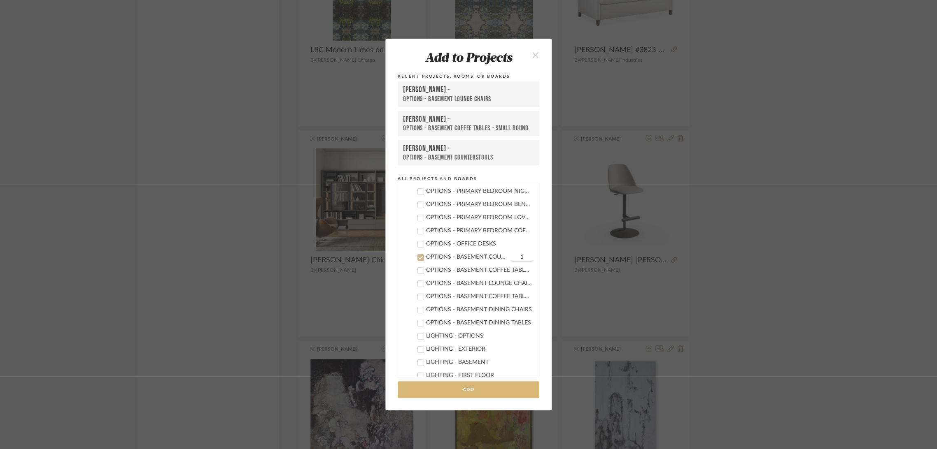
click at [444, 388] on button "Add" at bounding box center [469, 390] width 142 height 17
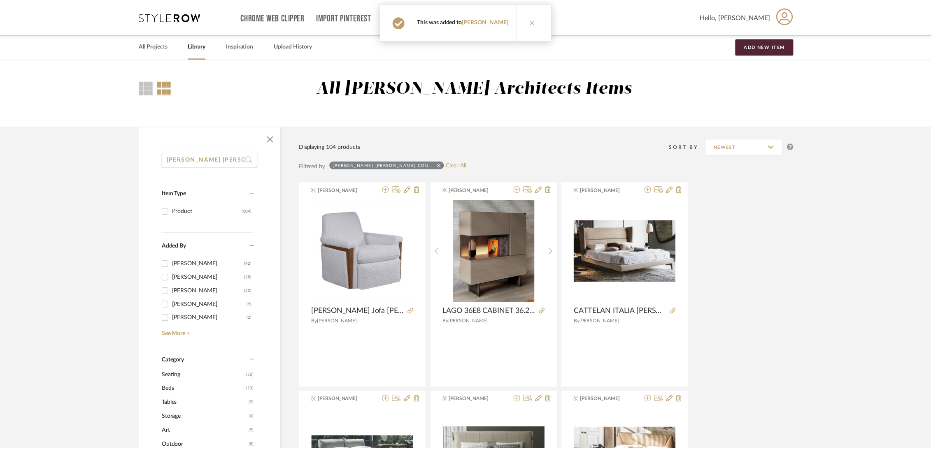
scroll to position [4261, 0]
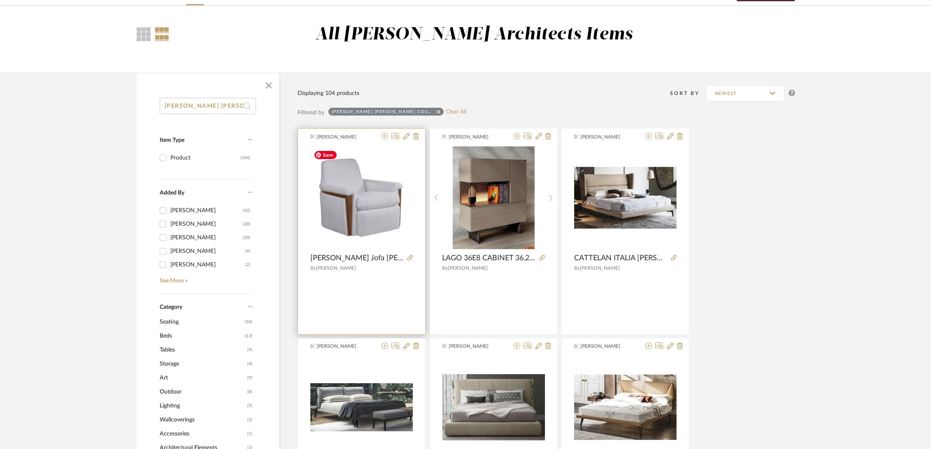
scroll to position [0, 0]
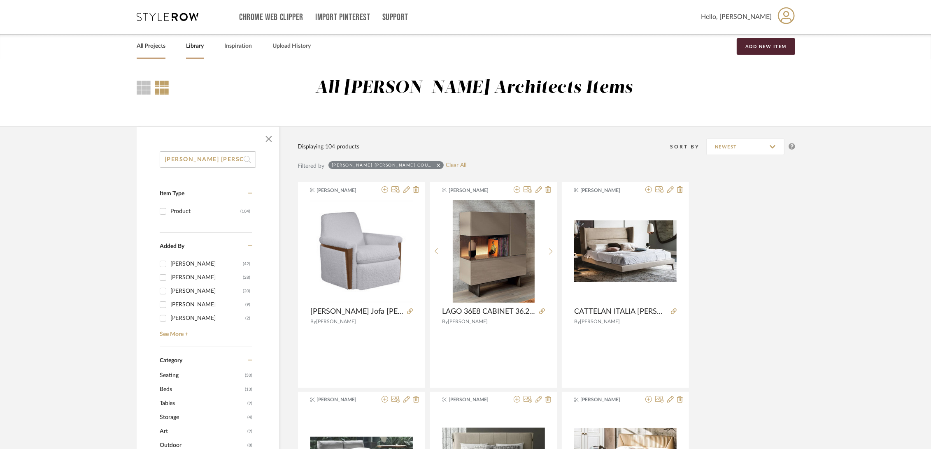
click at [148, 45] on link "All Projects" at bounding box center [151, 46] width 29 height 11
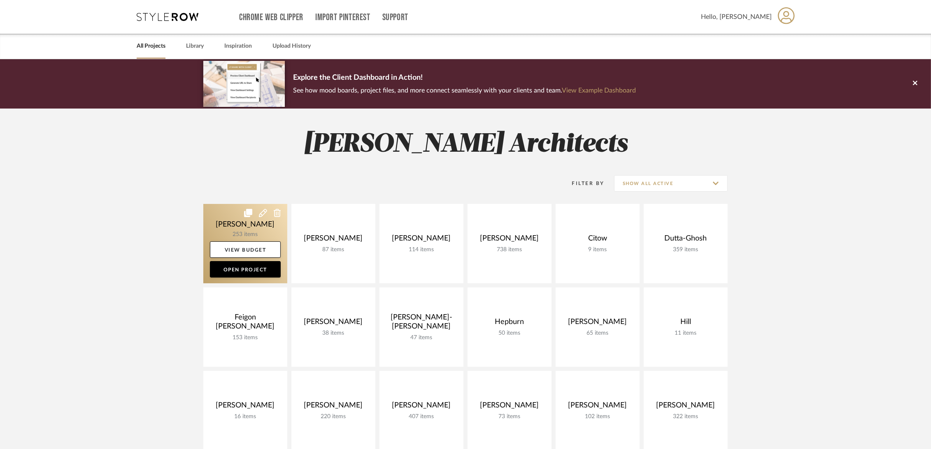
click at [214, 219] on link at bounding box center [245, 243] width 84 height 79
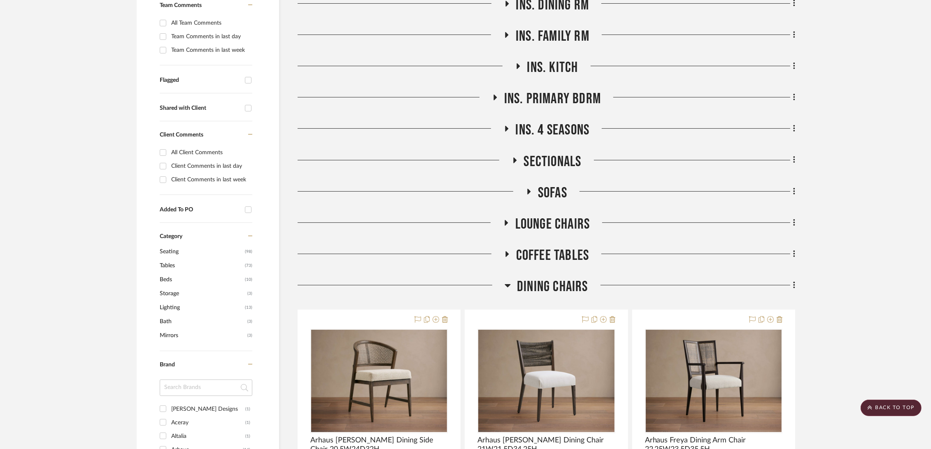
scroll to position [274, 0]
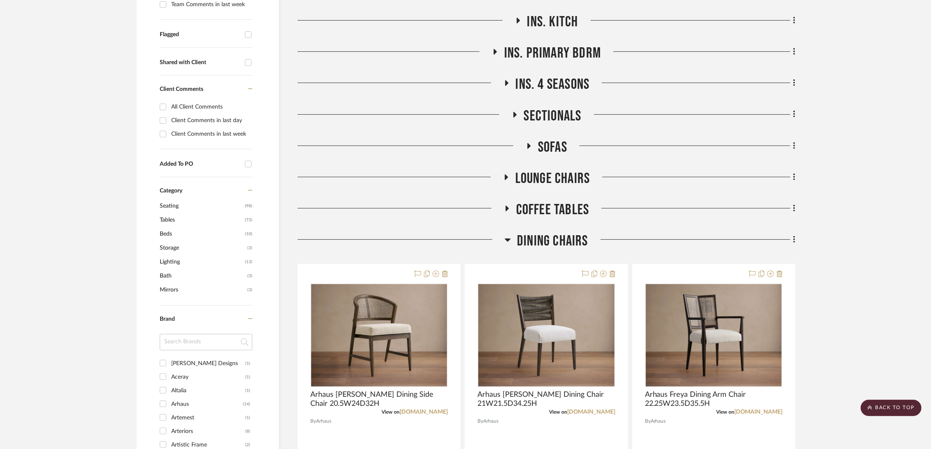
click at [562, 235] on span "Dining Chairs" at bounding box center [552, 242] width 71 height 18
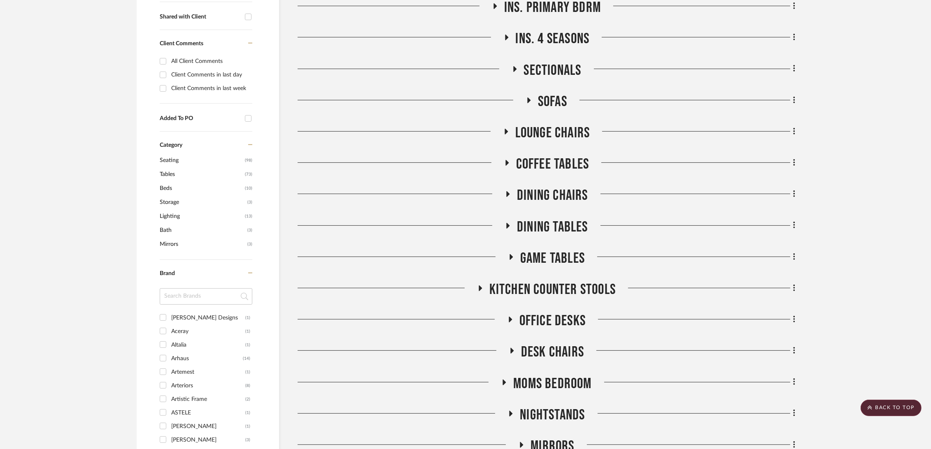
scroll to position [365, 0]
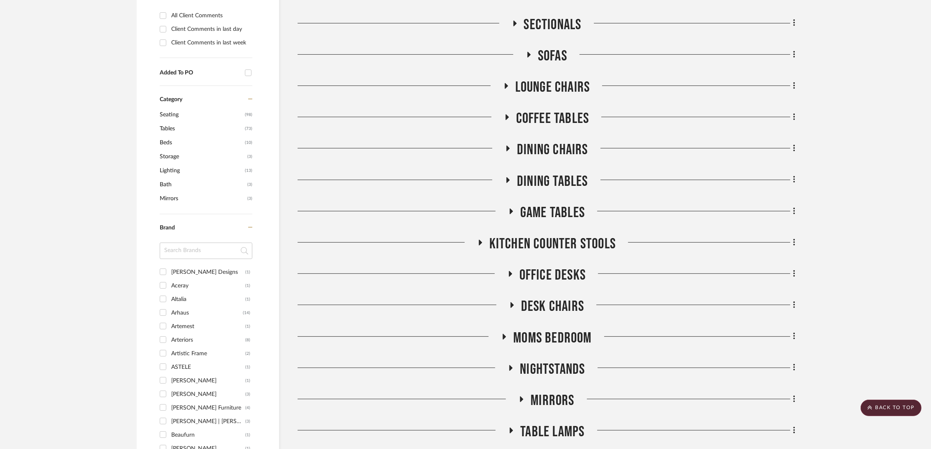
click at [558, 209] on span "Game Tables" at bounding box center [552, 213] width 65 height 18
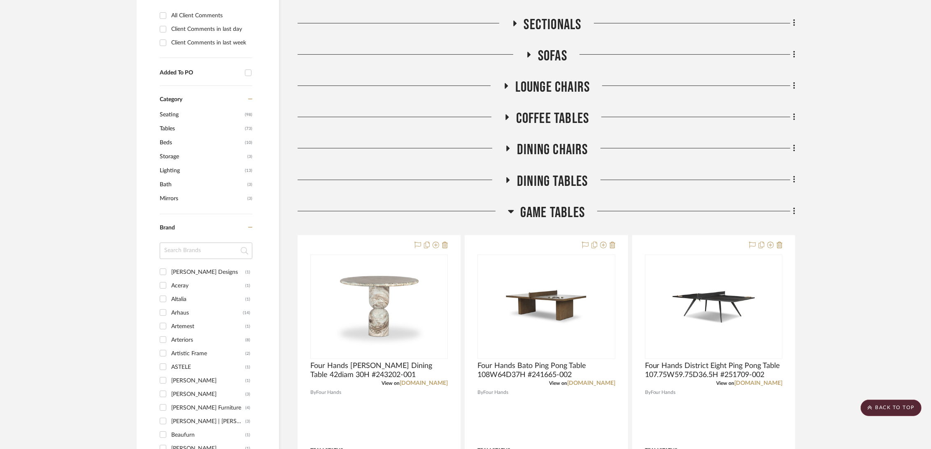
scroll to position [457, 0]
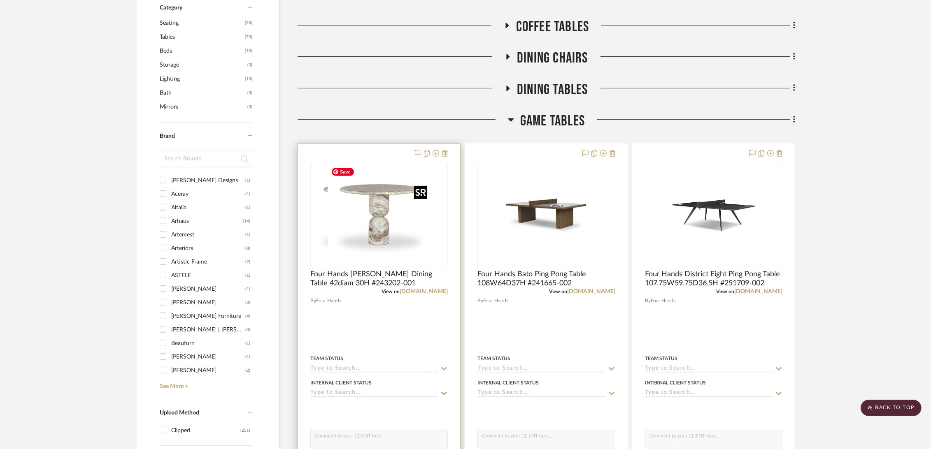
click at [366, 238] on img "0" at bounding box center [362, 215] width 103 height 103
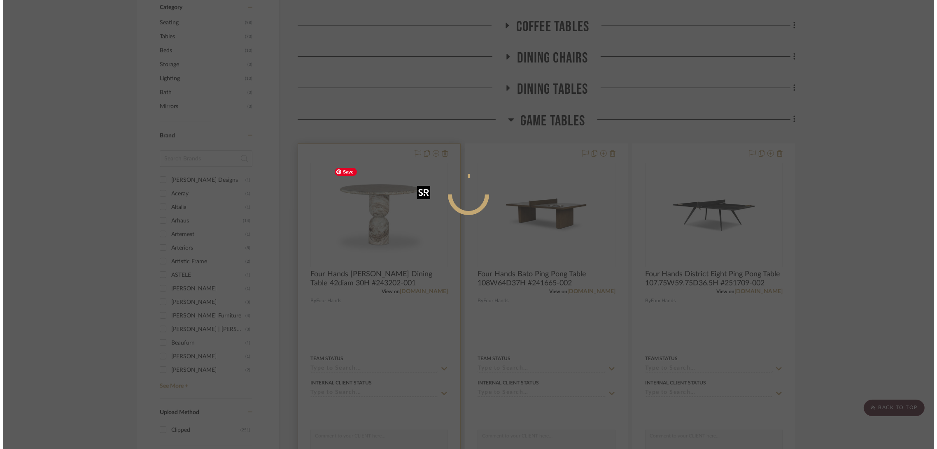
scroll to position [0, 0]
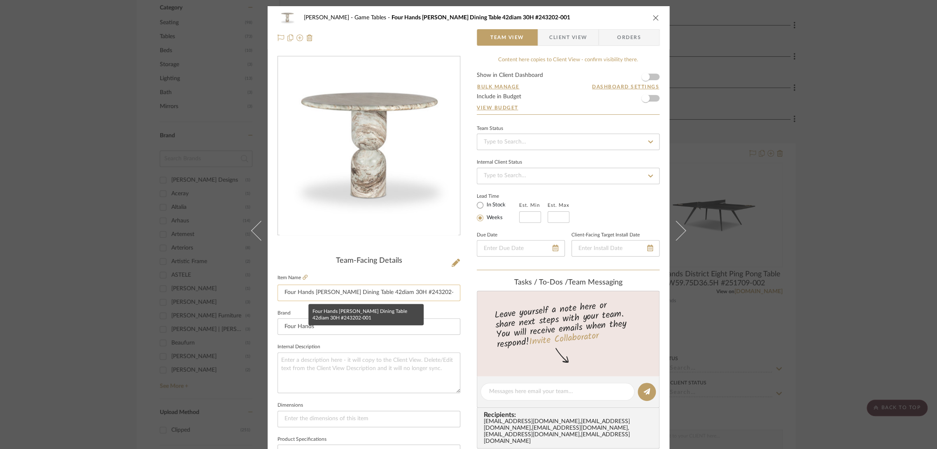
click at [424, 288] on input "Four Hands [PERSON_NAME] Dining Table 42diam 30H #243202-001" at bounding box center [368, 293] width 183 height 16
click at [656, 17] on icon "close" at bounding box center [655, 17] width 7 height 7
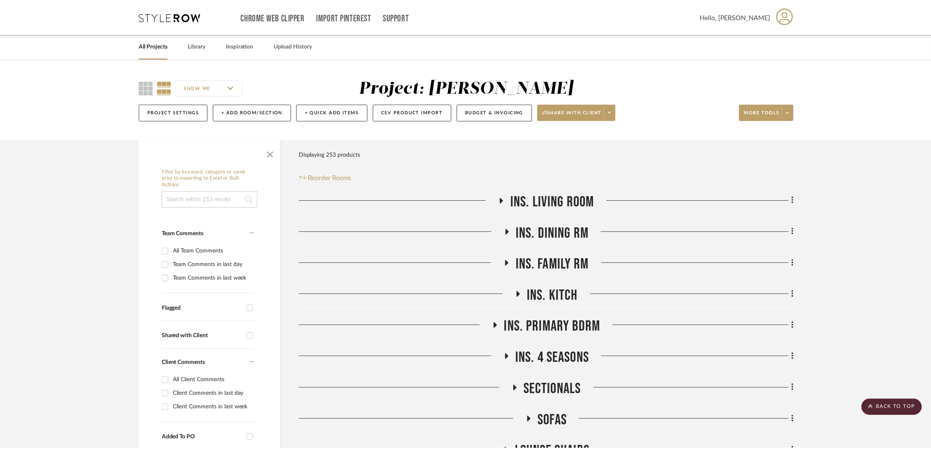
scroll to position [457, 0]
